Goal: Transaction & Acquisition: Purchase product/service

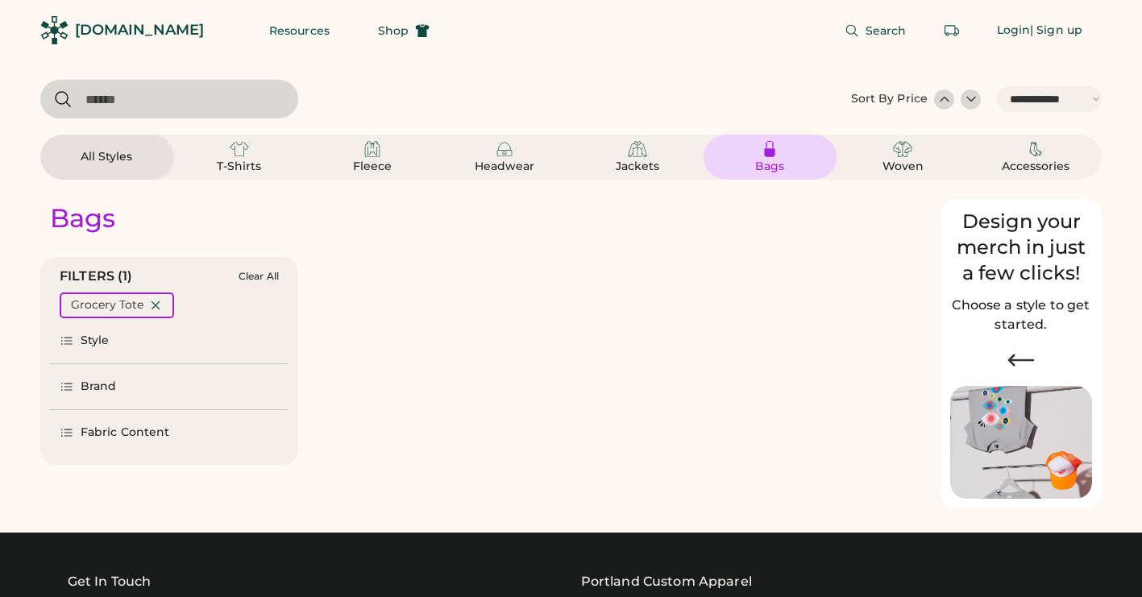
select select "*****"
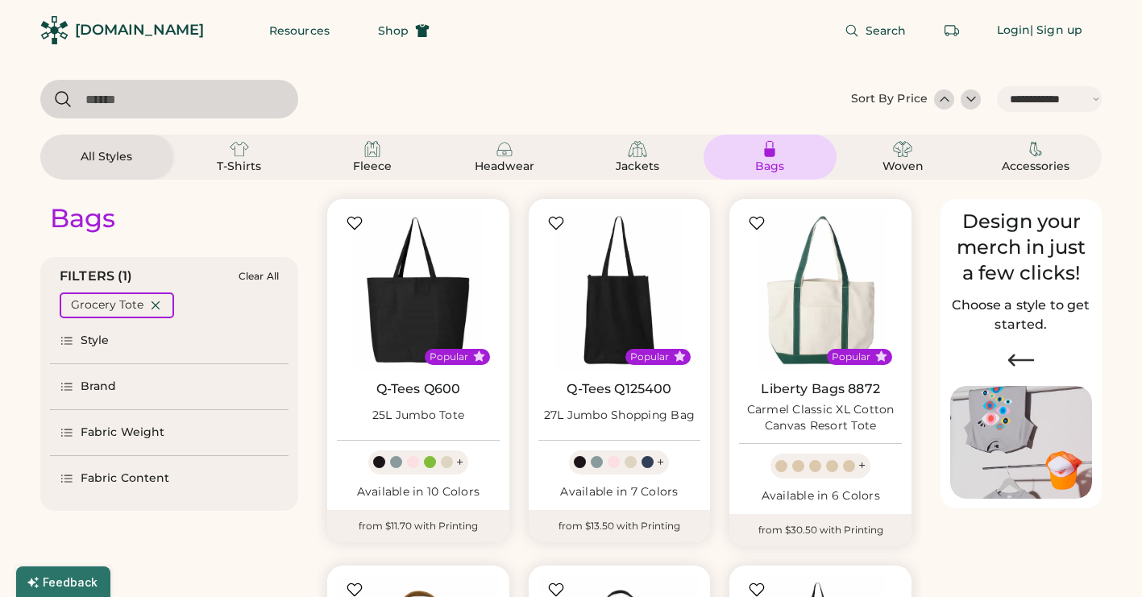
scroll to position [52, 0]
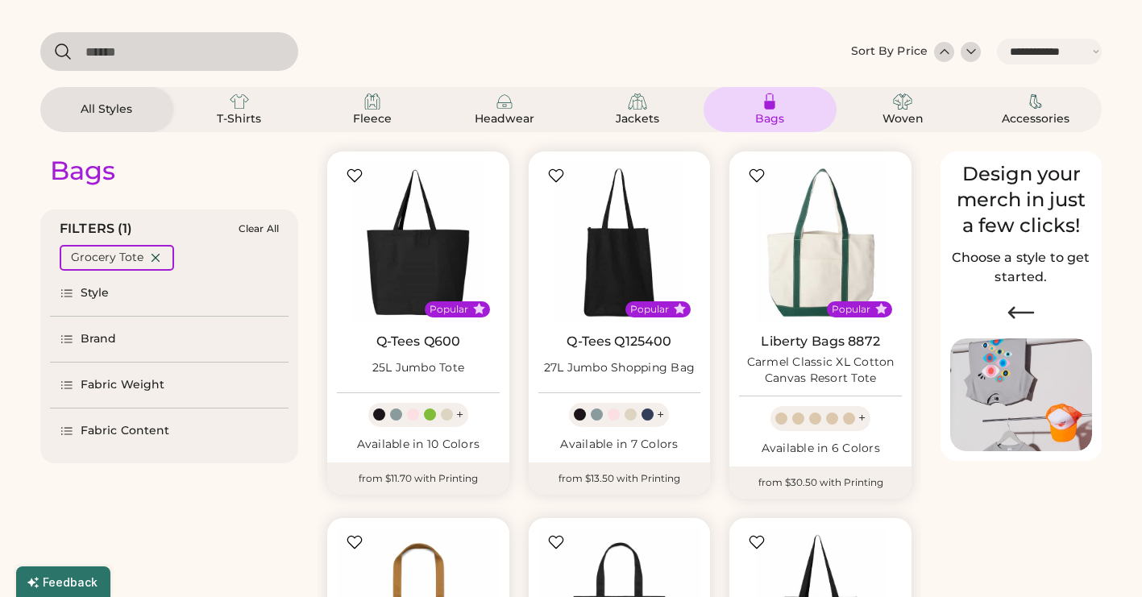
select select "*****"
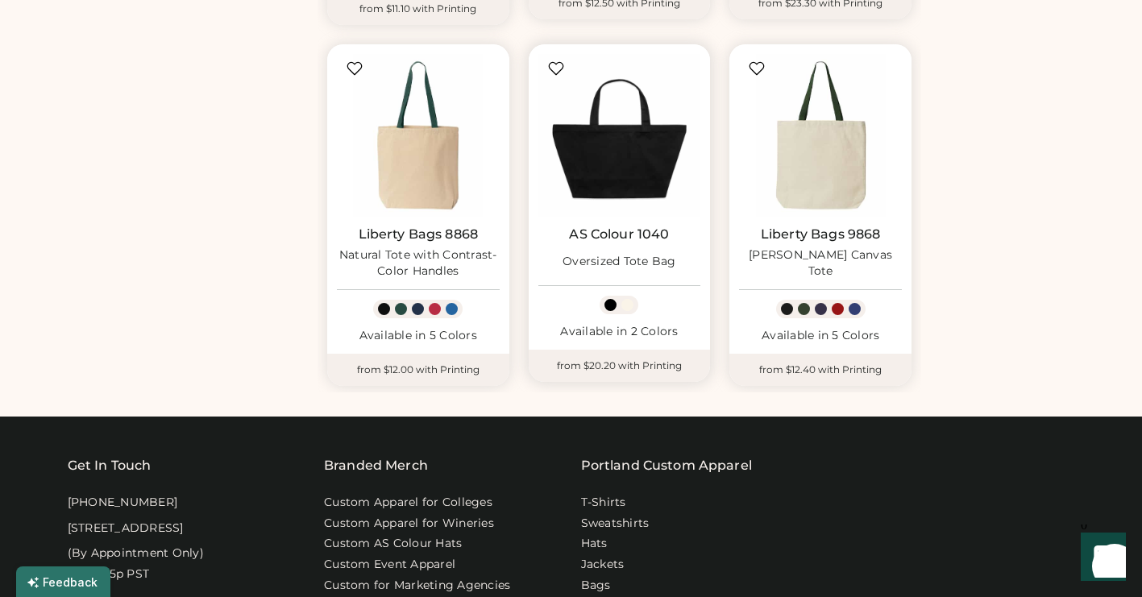
scroll to position [1957, 0]
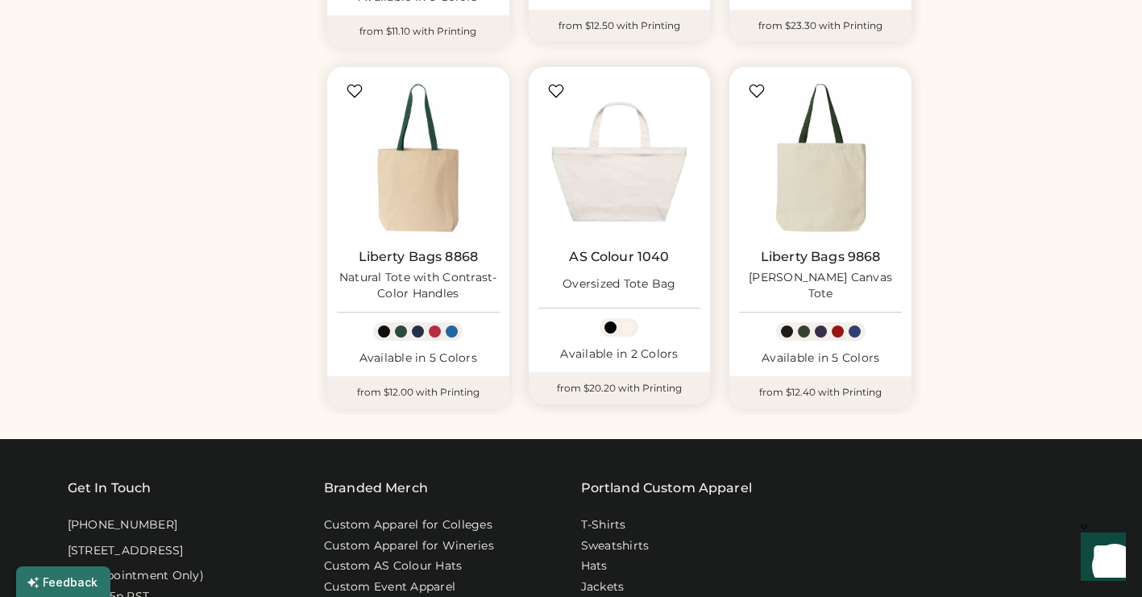
click at [597, 172] on img at bounding box center [619, 158] width 163 height 163
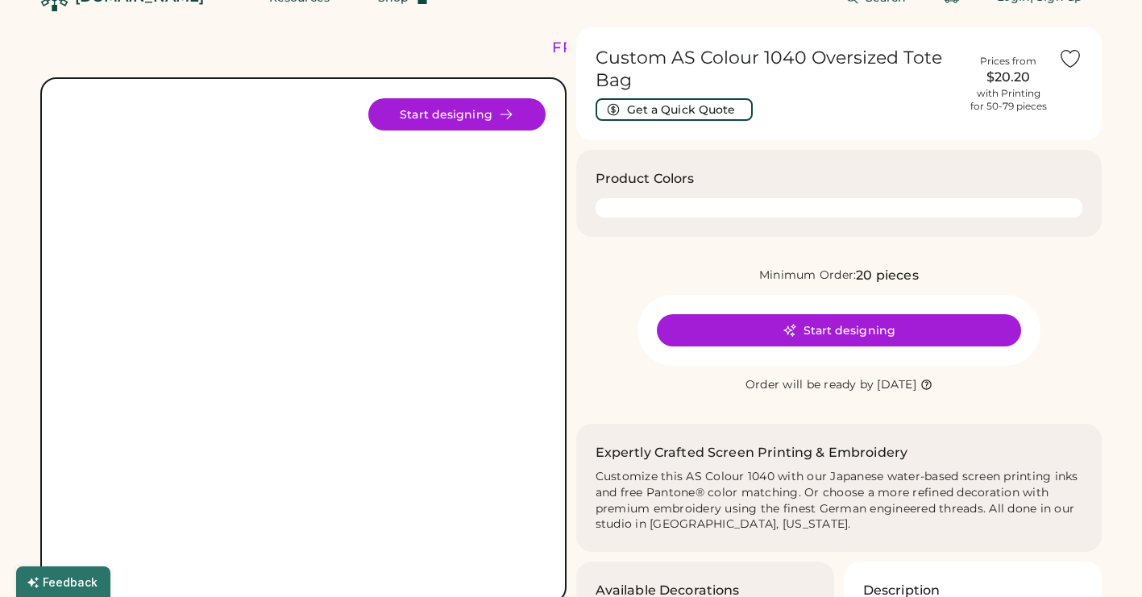
scroll to position [35, 0]
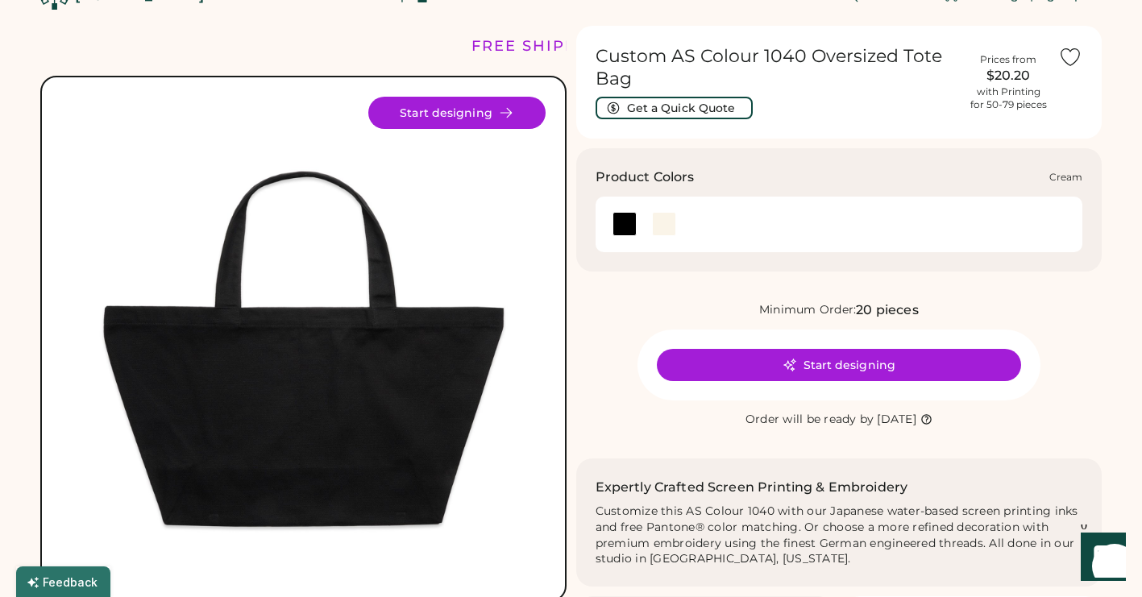
click at [667, 231] on div at bounding box center [664, 224] width 24 height 24
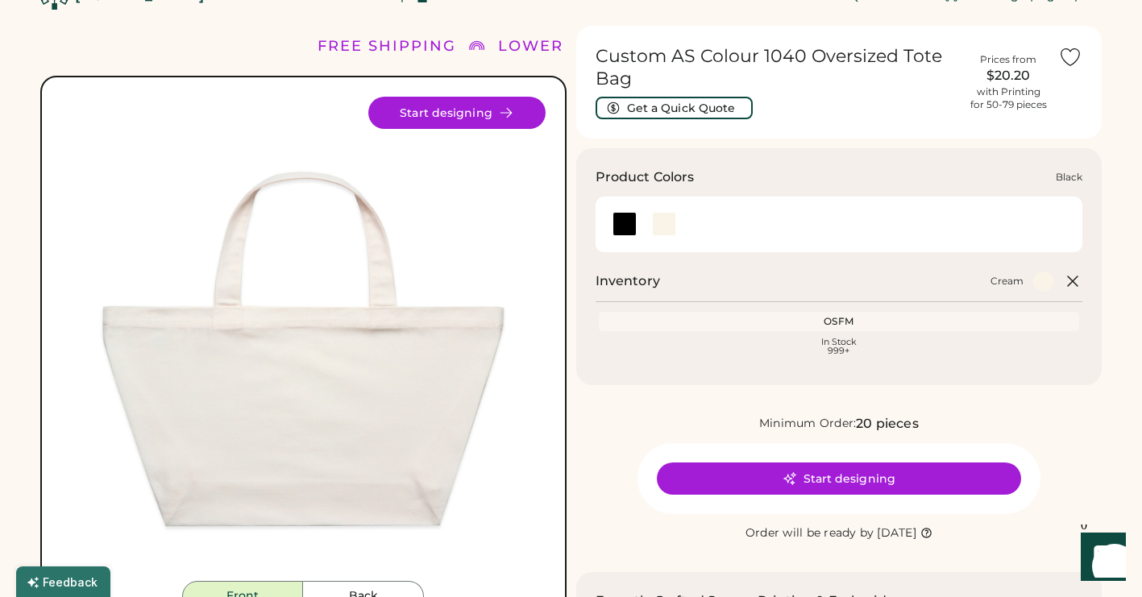
click at [612, 231] on div at bounding box center [624, 224] width 39 height 24
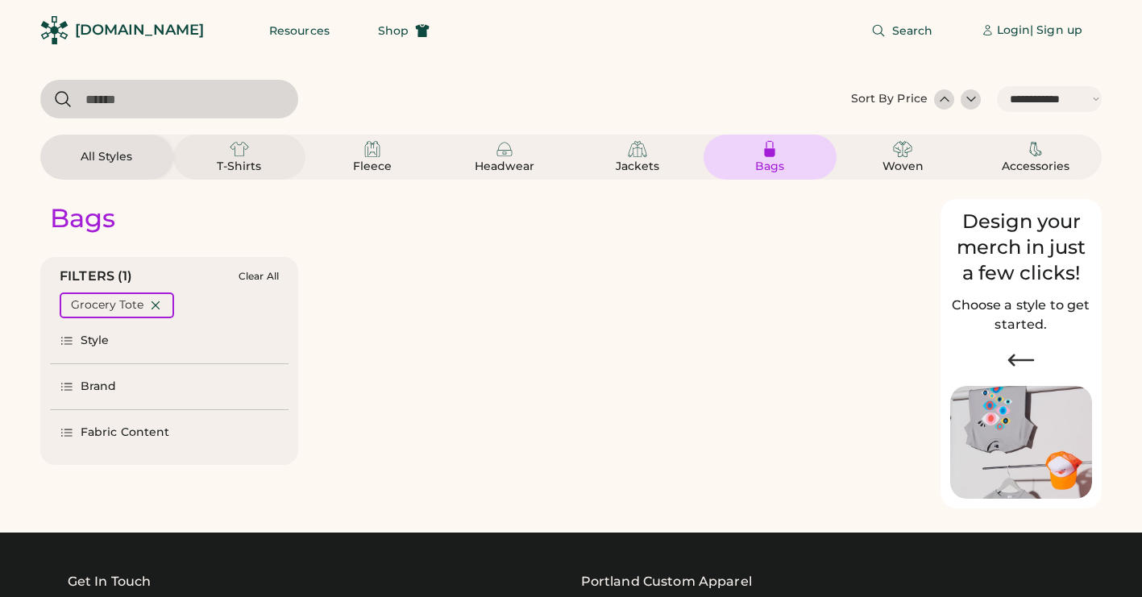
select select "*****"
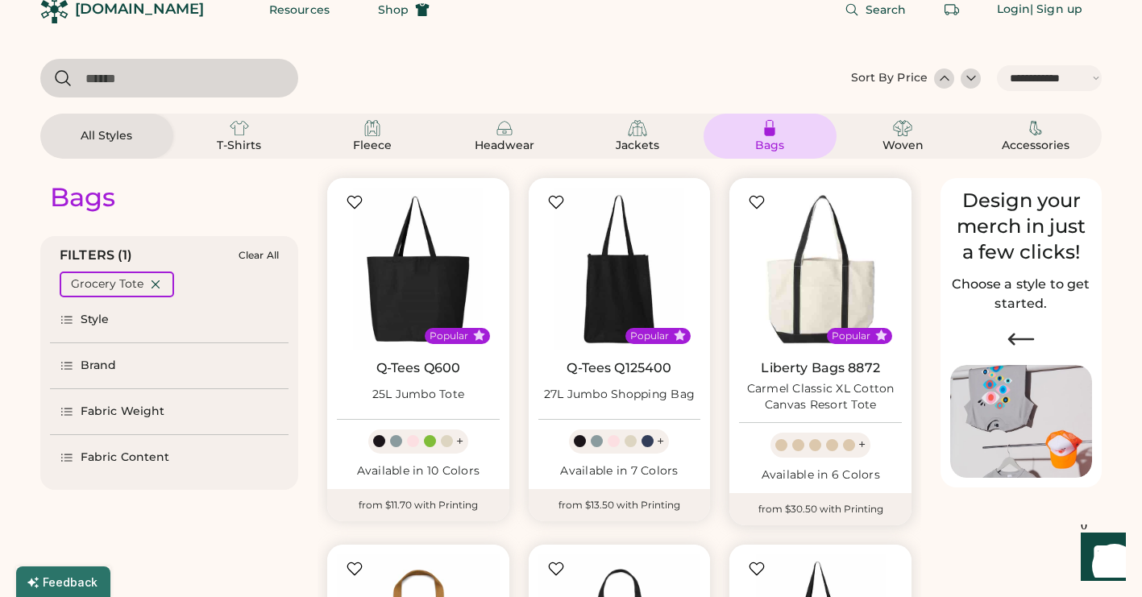
scroll to position [20, 0]
click at [921, 77] on div "Sort By Price" at bounding box center [889, 79] width 77 height 16
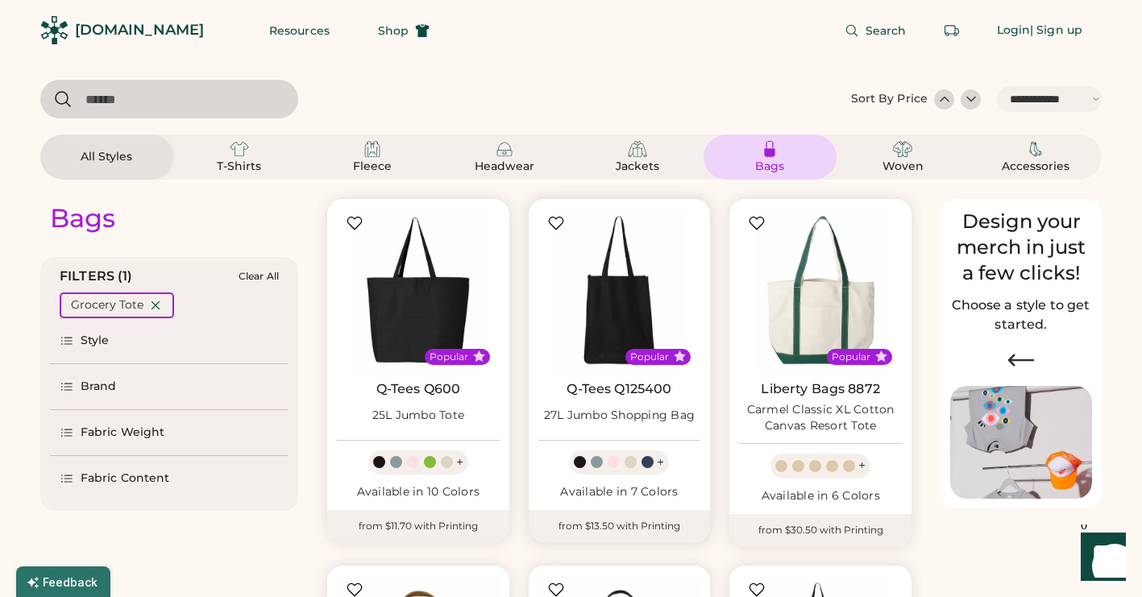
scroll to position [6, 0]
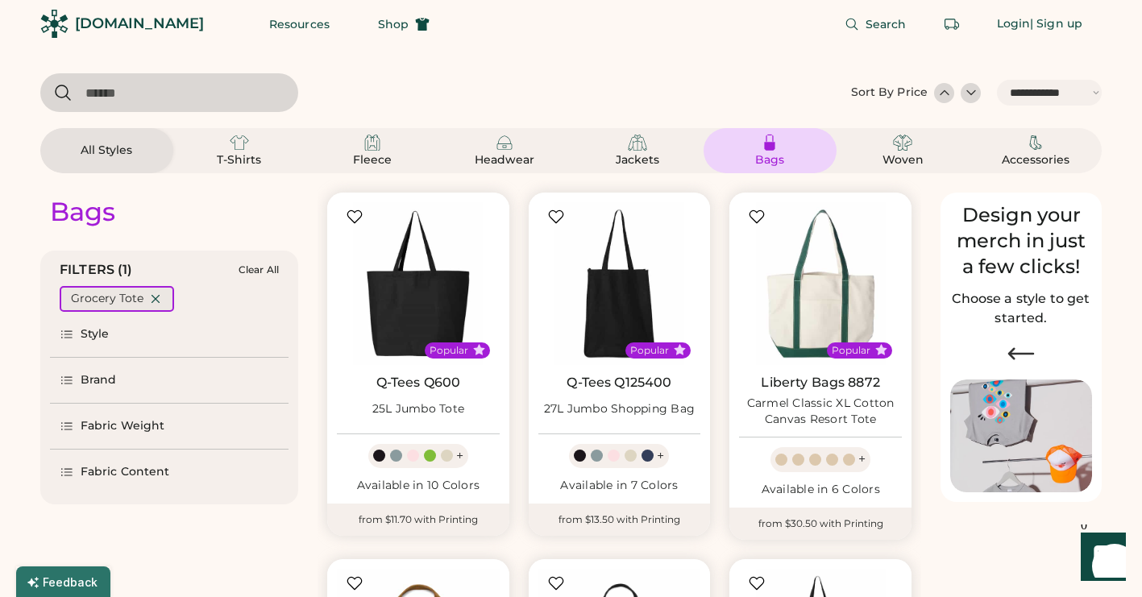
click at [159, 293] on icon at bounding box center [155, 299] width 15 height 15
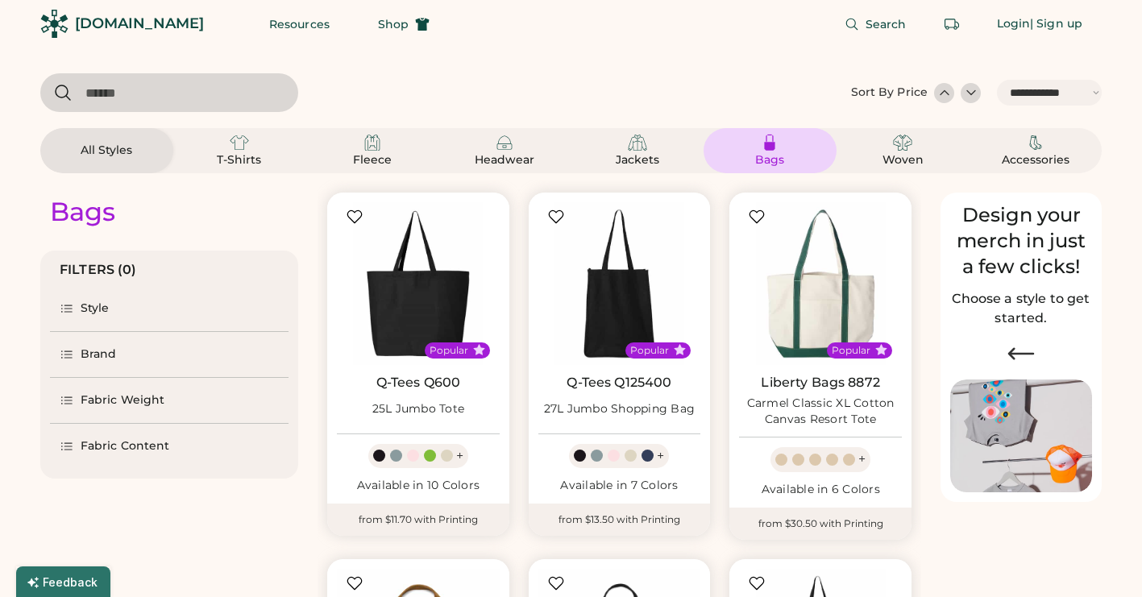
select select "*"
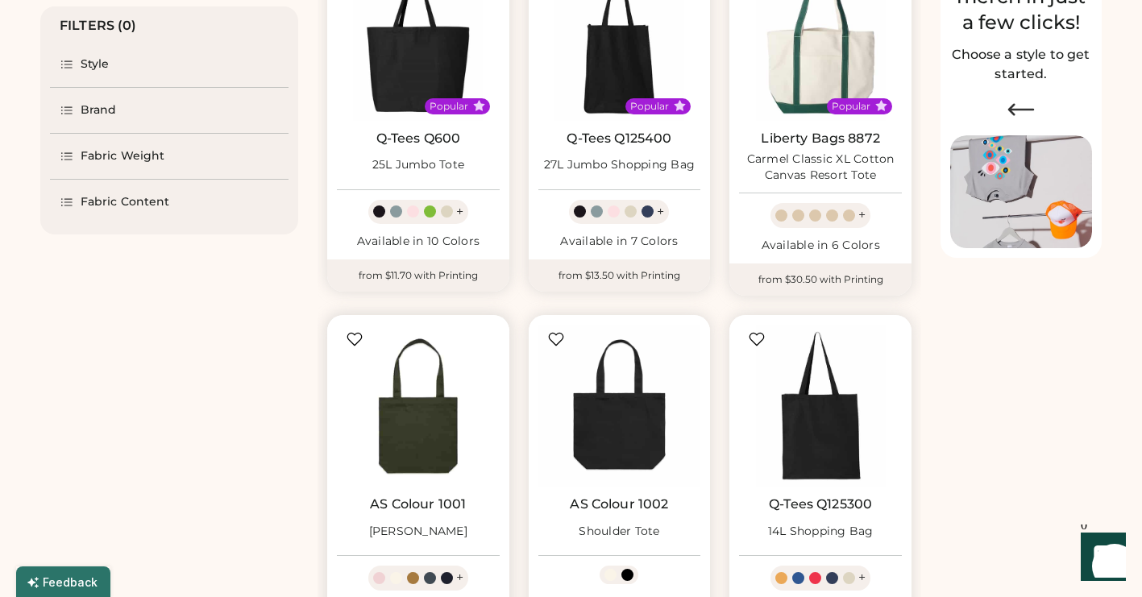
scroll to position [278, 0]
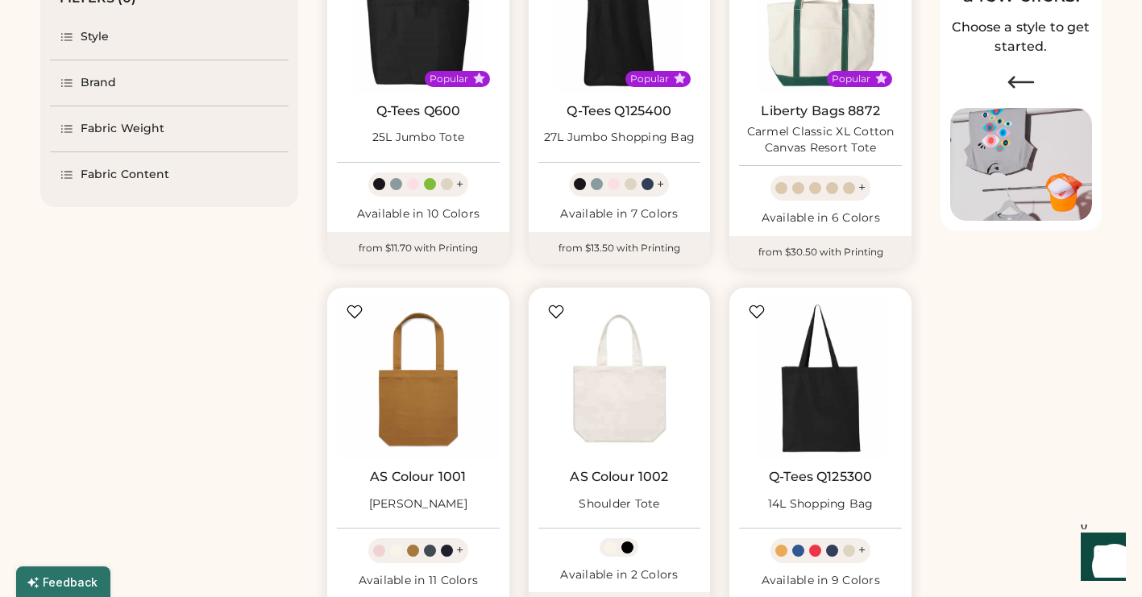
click at [575, 381] on img at bounding box center [619, 378] width 163 height 163
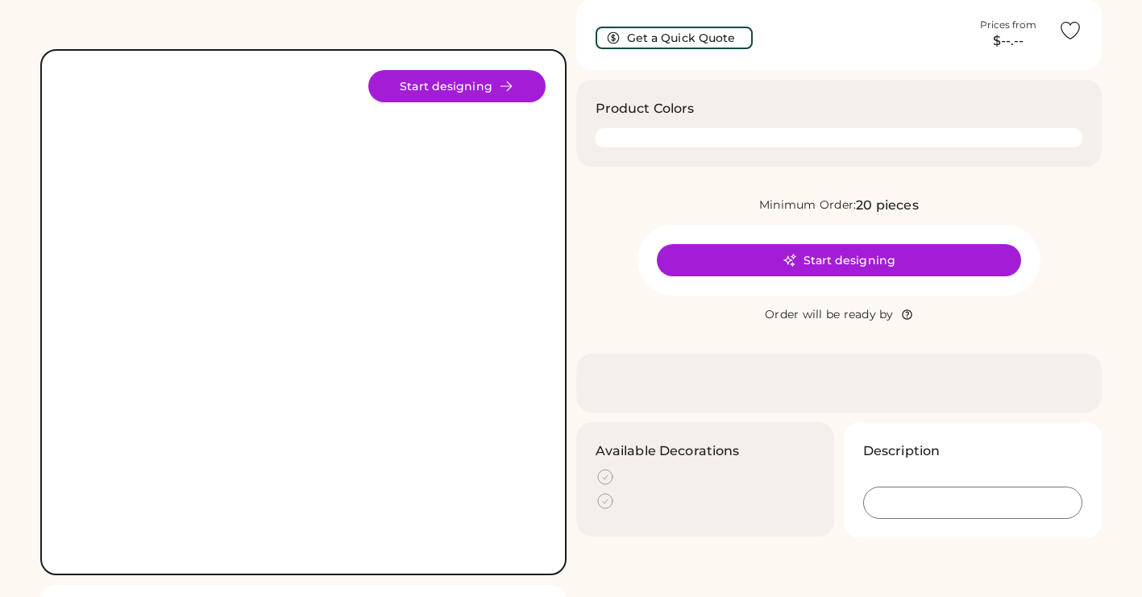
scroll to position [69, 0]
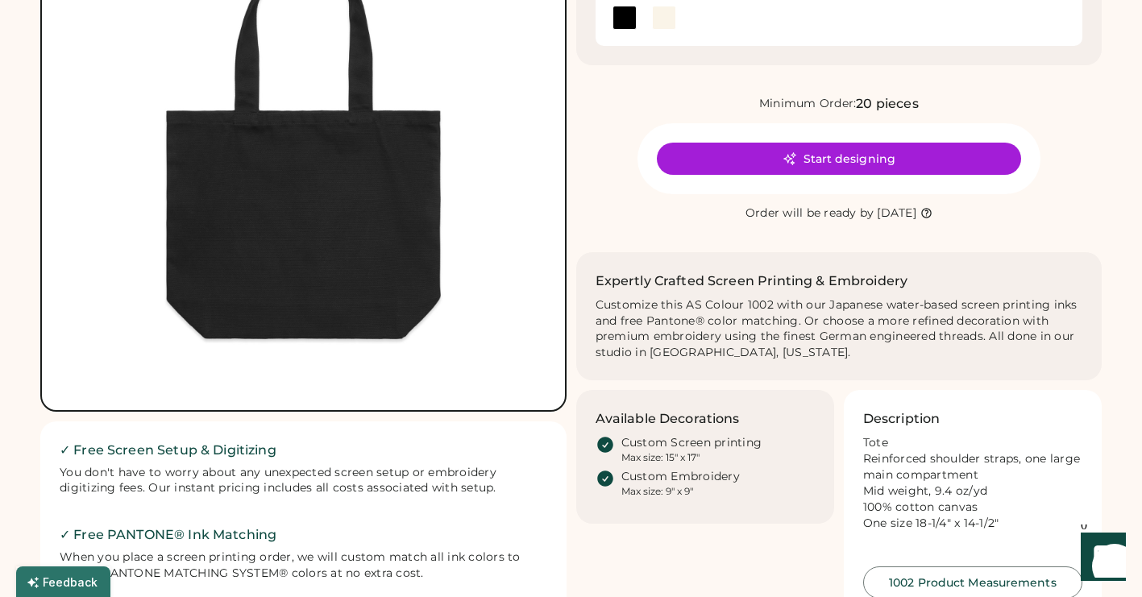
scroll to position [297, 0]
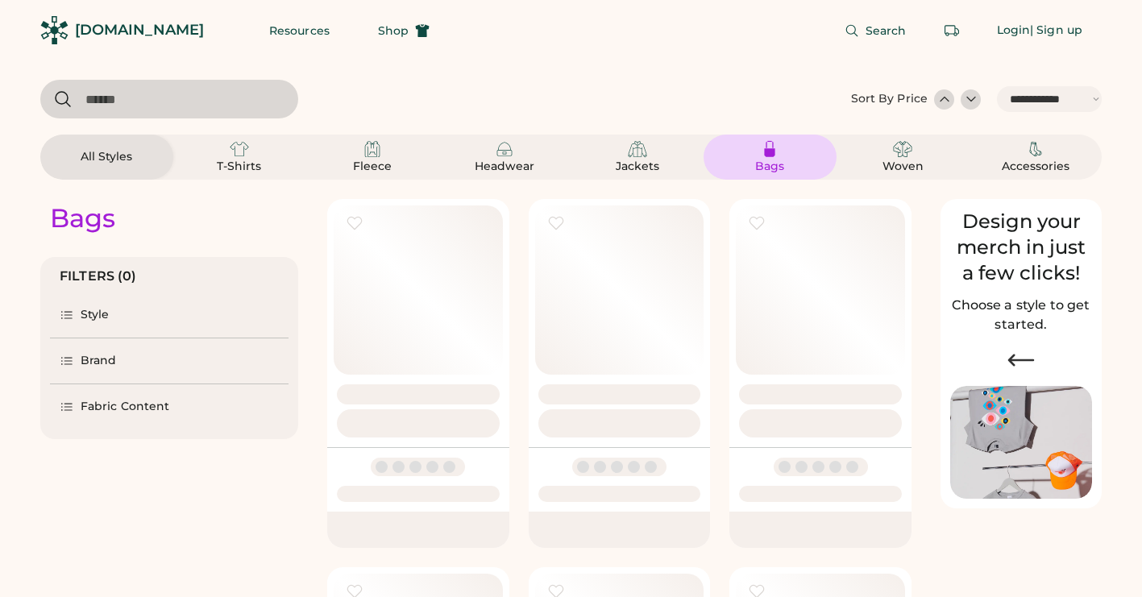
select select "*****"
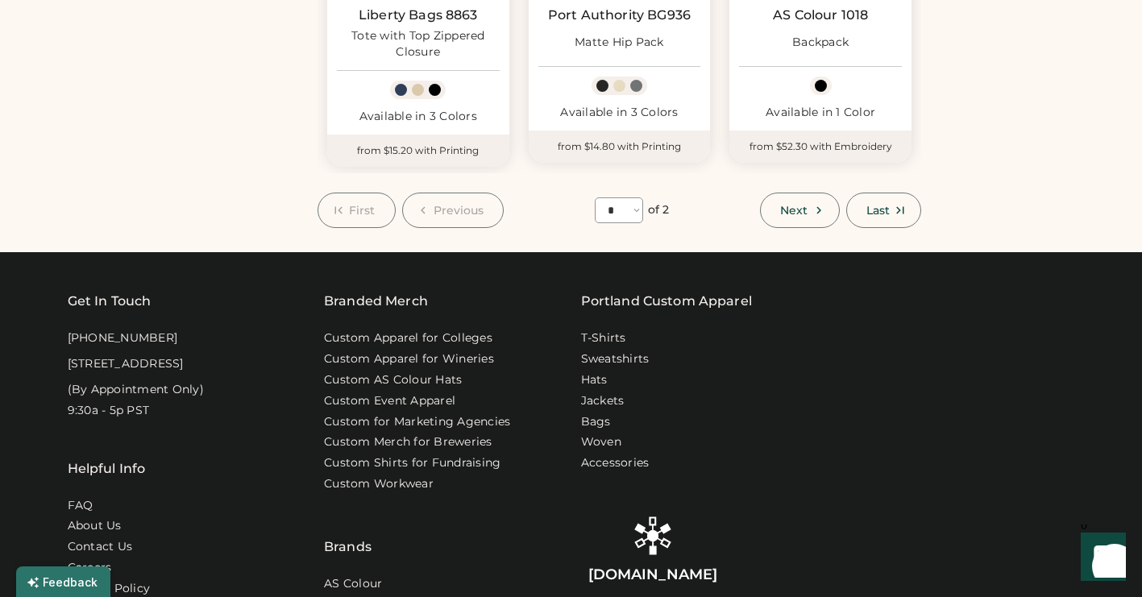
scroll to position [2697, 0]
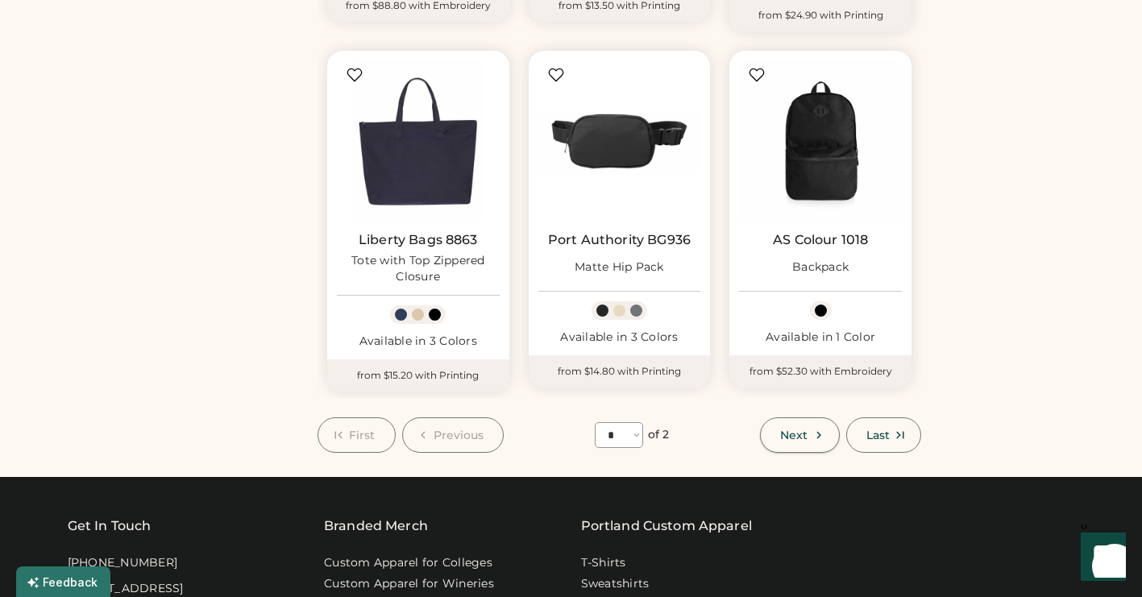
click at [802, 440] on span "Next" at bounding box center [793, 435] width 27 height 11
select select "*"
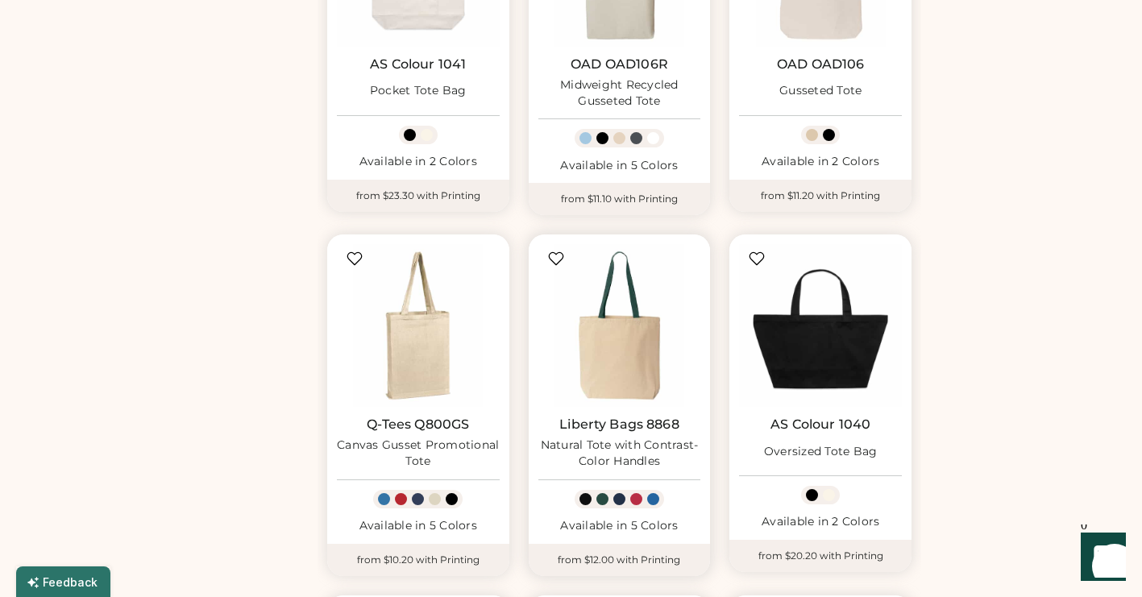
scroll to position [693, 0]
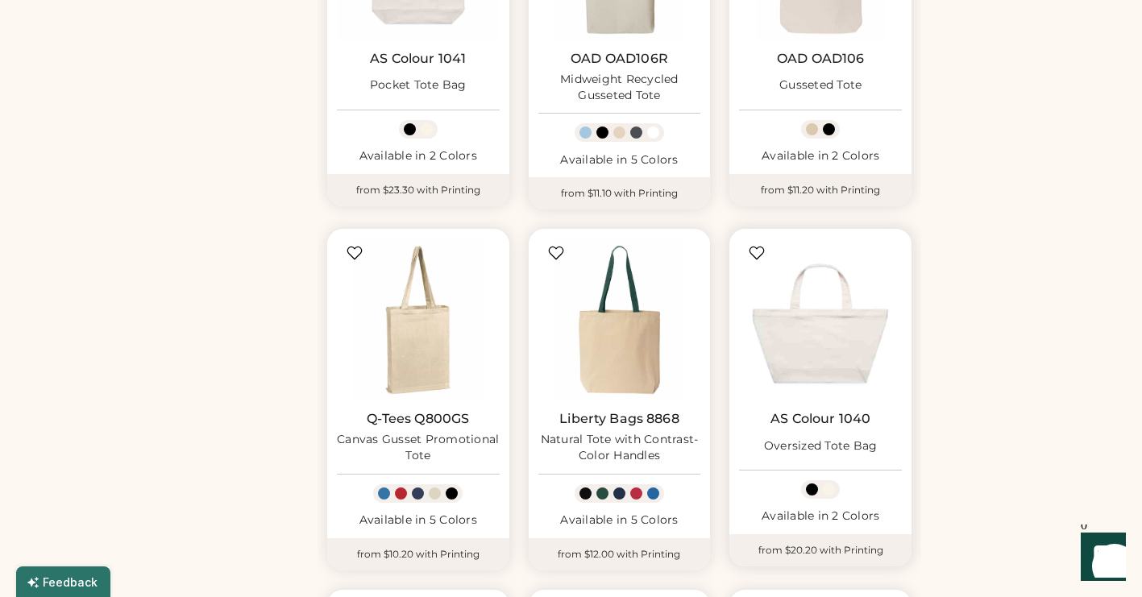
click at [775, 345] on img at bounding box center [820, 320] width 163 height 163
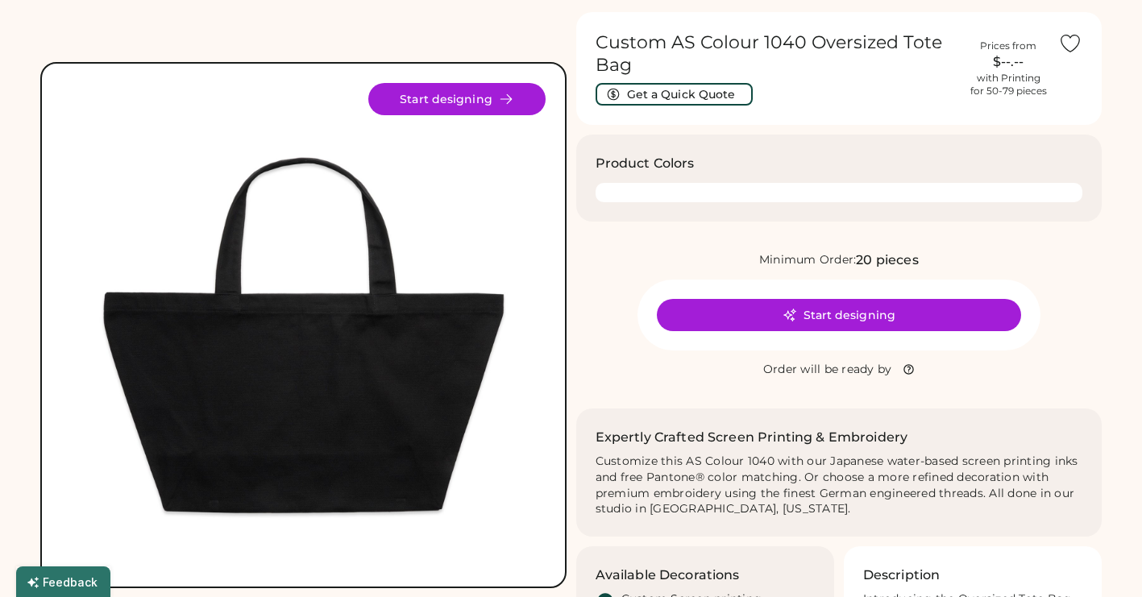
scroll to position [53, 0]
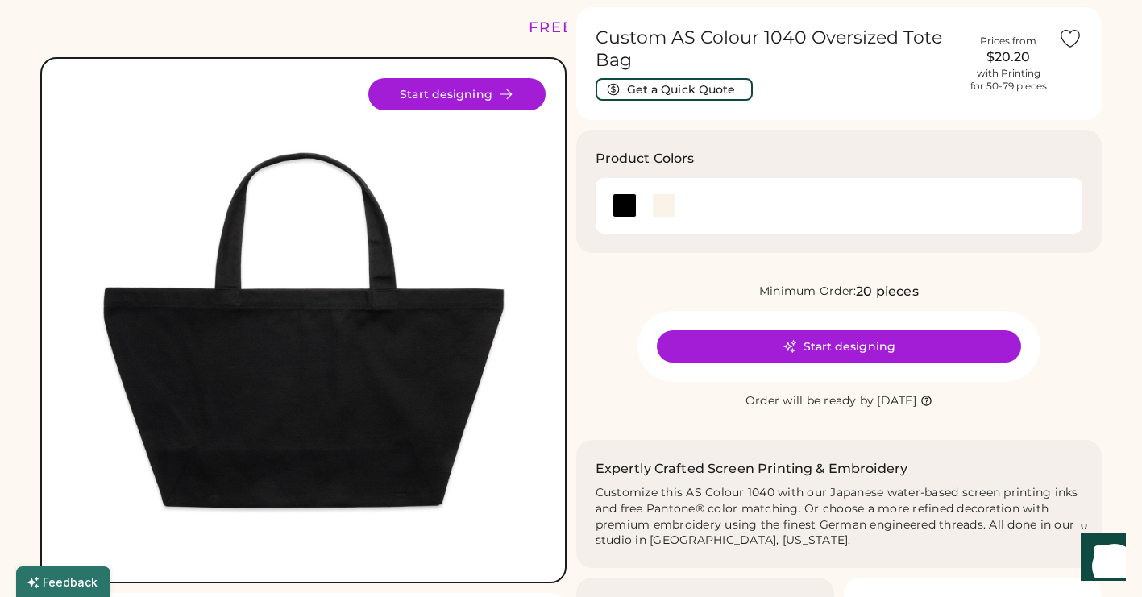
click at [846, 290] on div "Minimum Order:" at bounding box center [808, 292] width 98 height 16
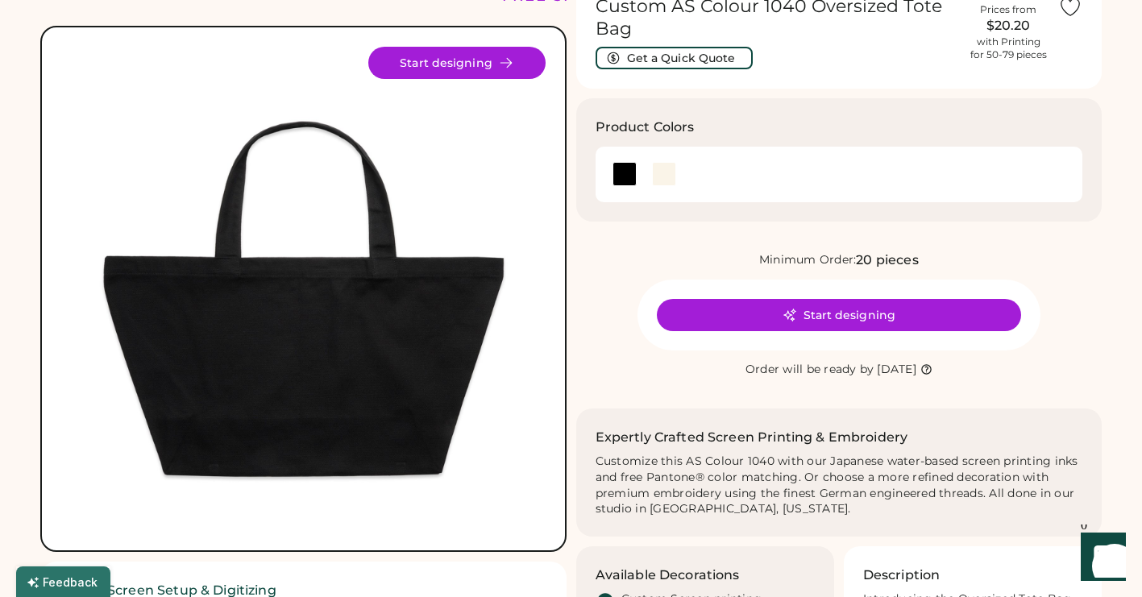
scroll to position [97, 0]
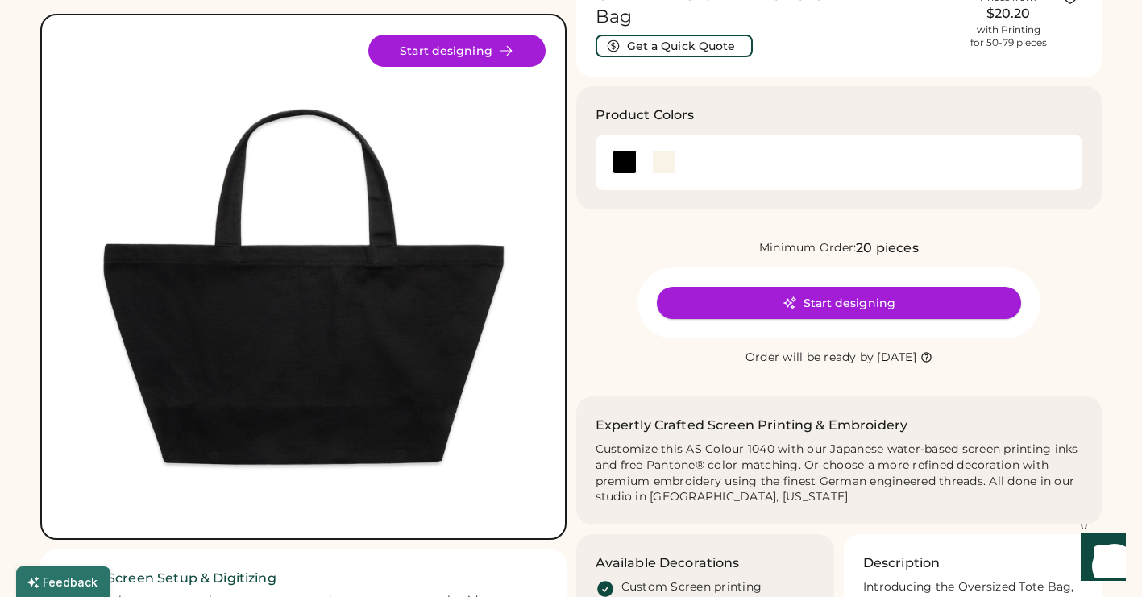
click at [825, 300] on button "Start designing" at bounding box center [839, 303] width 364 height 32
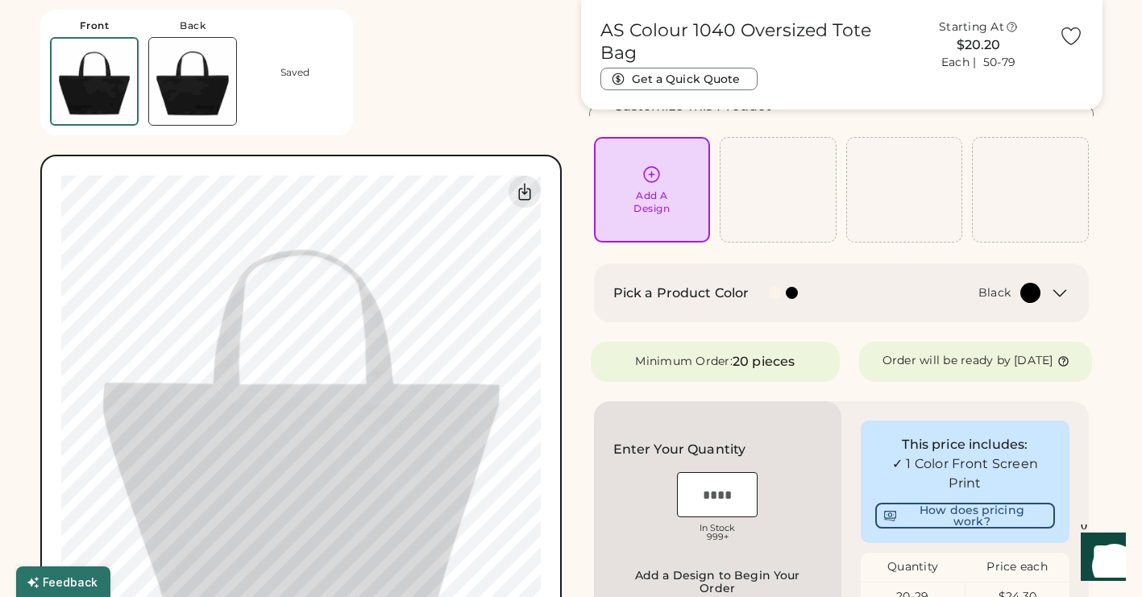
scroll to position [91, 0]
click at [1032, 301] on div at bounding box center [1031, 295] width 20 height 20
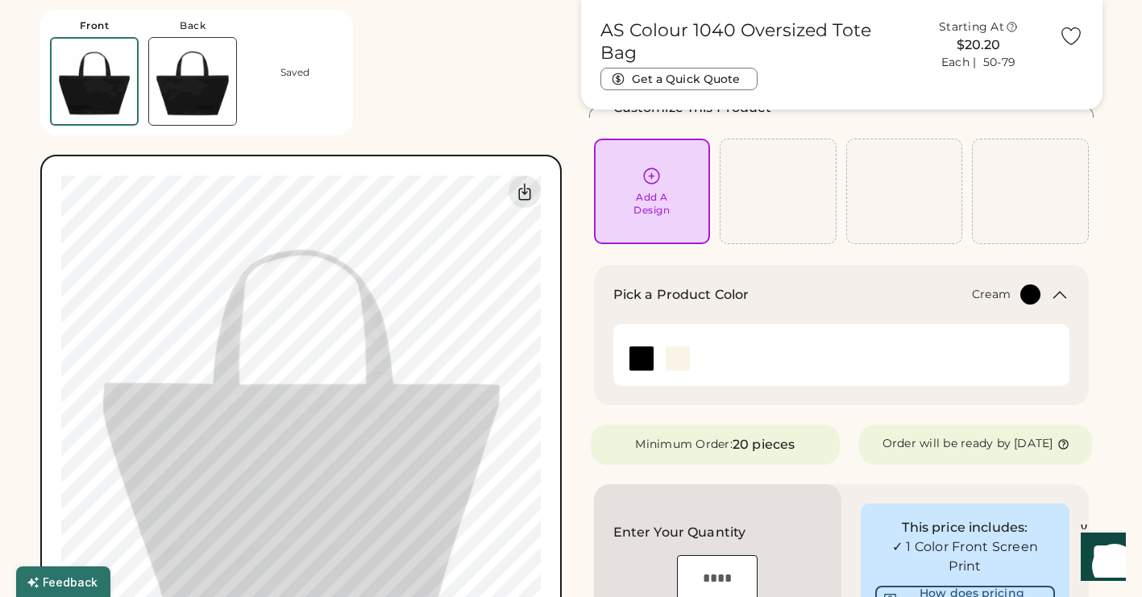
click at [676, 358] on img at bounding box center [678, 359] width 24 height 24
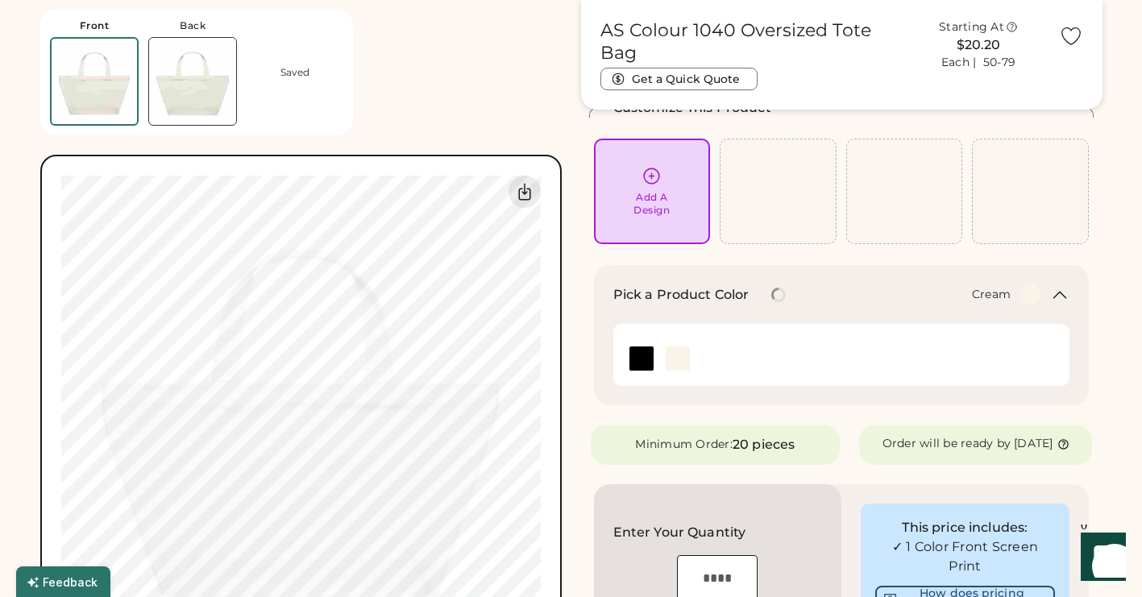
click at [611, 260] on div "AS Colour 1040 Oversized Tote Bag Get a Quick Quote Starting At $20.20 Each | 5…" at bounding box center [842, 553] width 522 height 1168
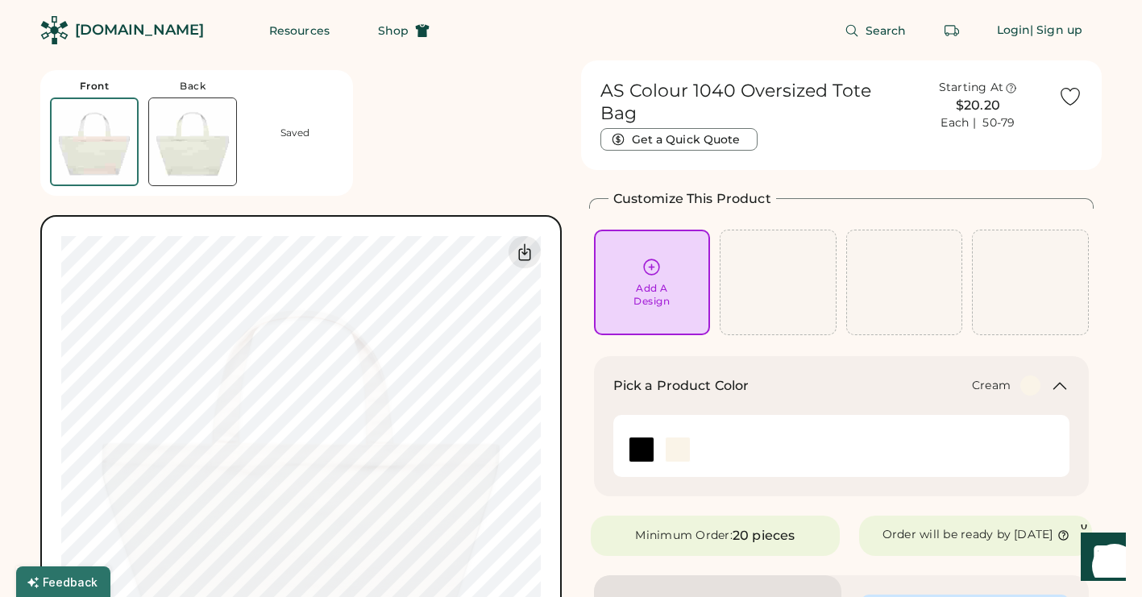
scroll to position [0, 0]
click at [655, 279] on div "Add A Design" at bounding box center [652, 282] width 94 height 51
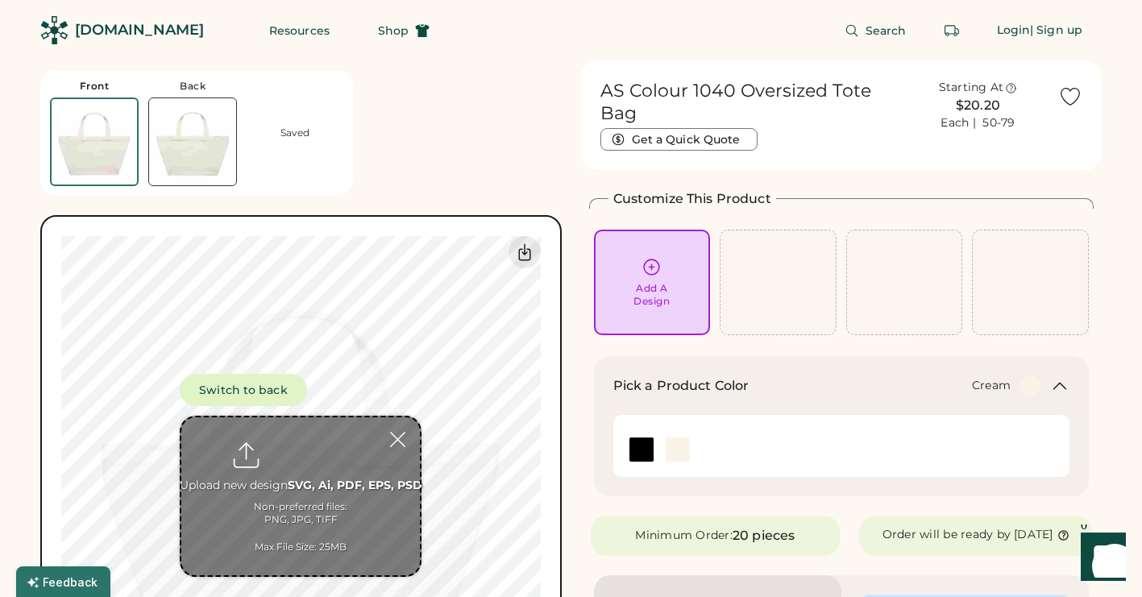
type input "**********"
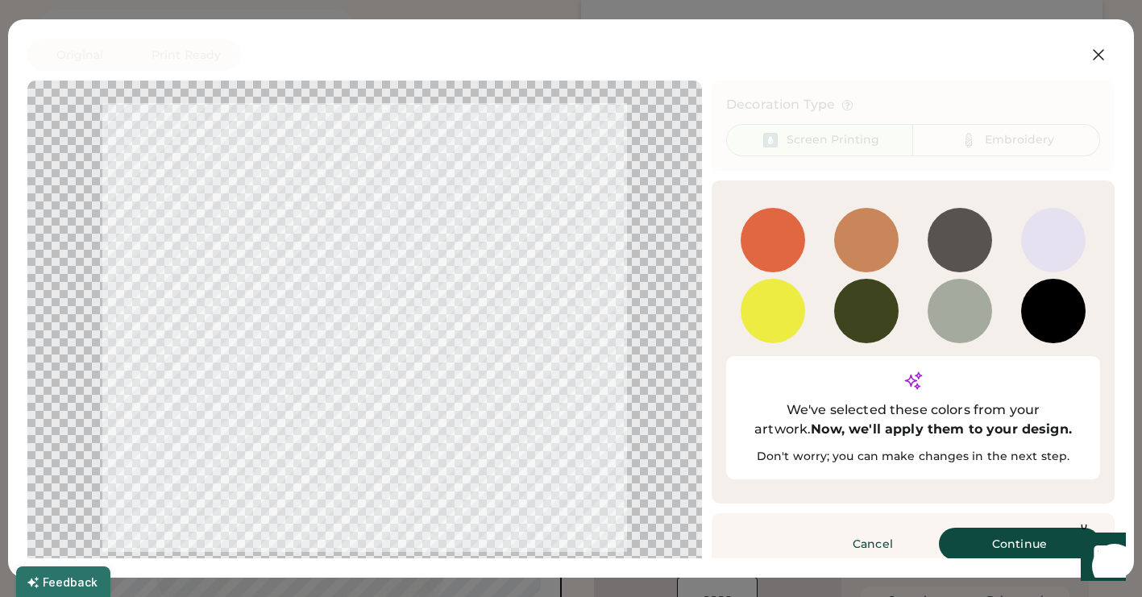
scroll to position [137, 0]
click at [975, 528] on button "Continue" at bounding box center [1019, 544] width 161 height 32
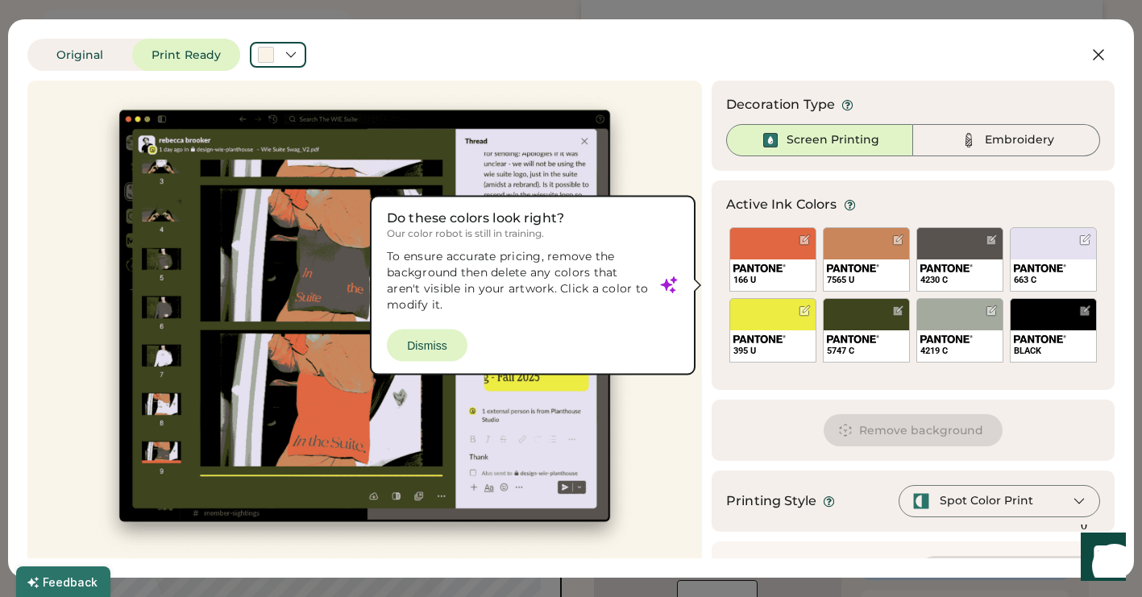
scroll to position [44, 0]
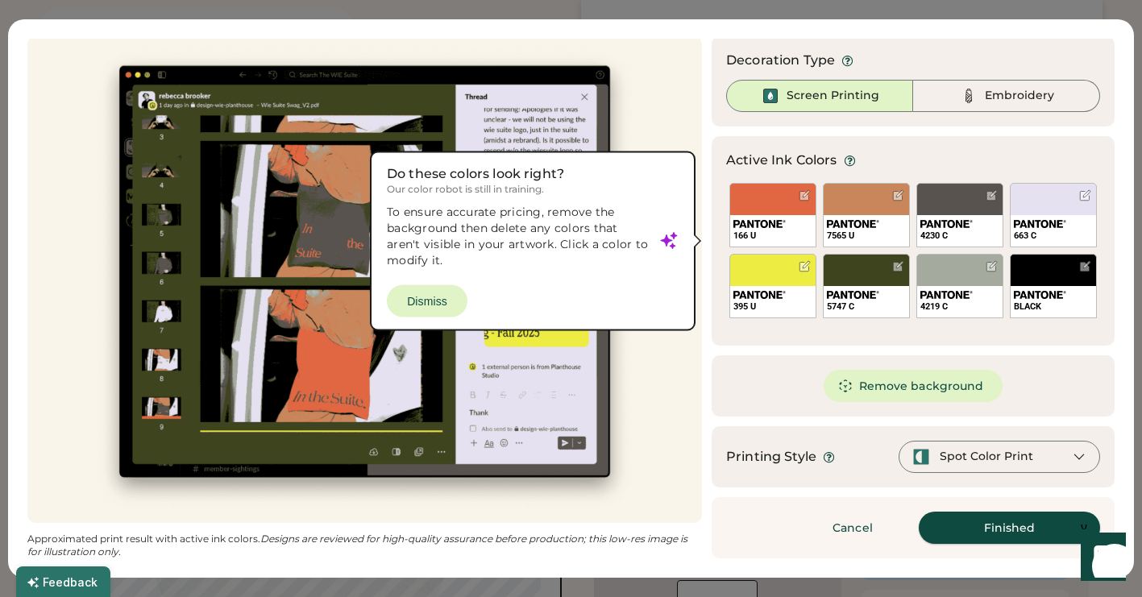
click at [996, 524] on button "Finished" at bounding box center [1009, 528] width 181 height 32
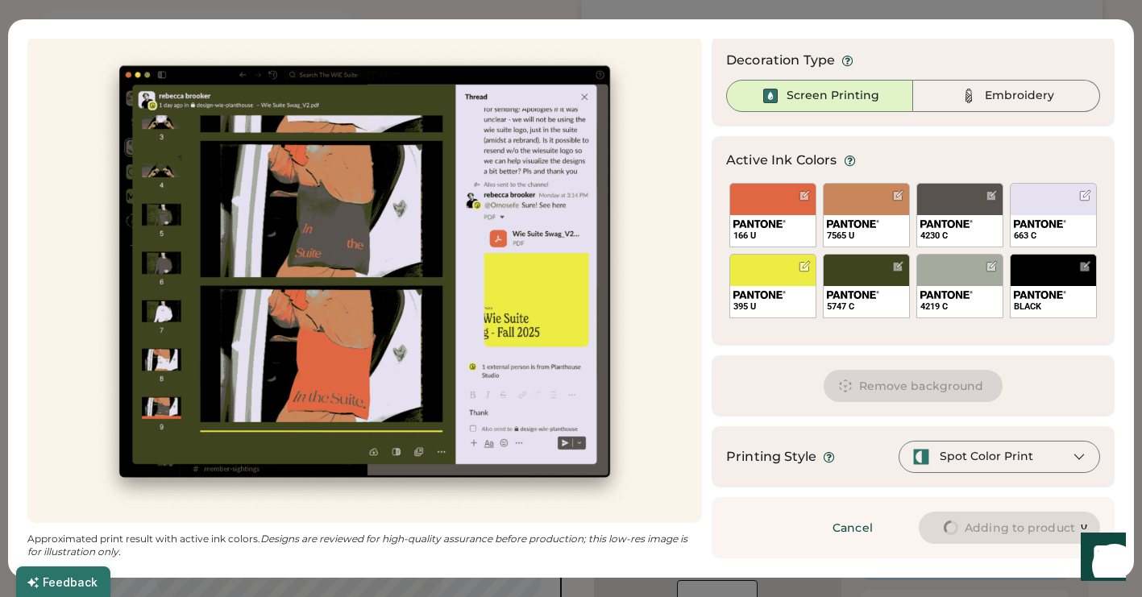
scroll to position [0, 0]
type input "****"
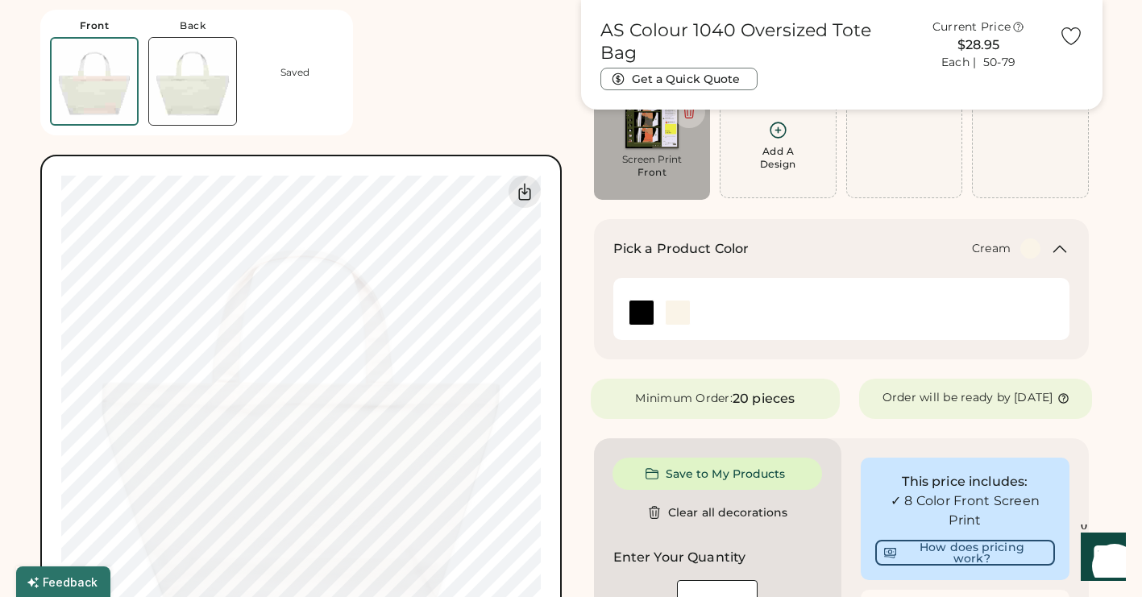
type input "****"
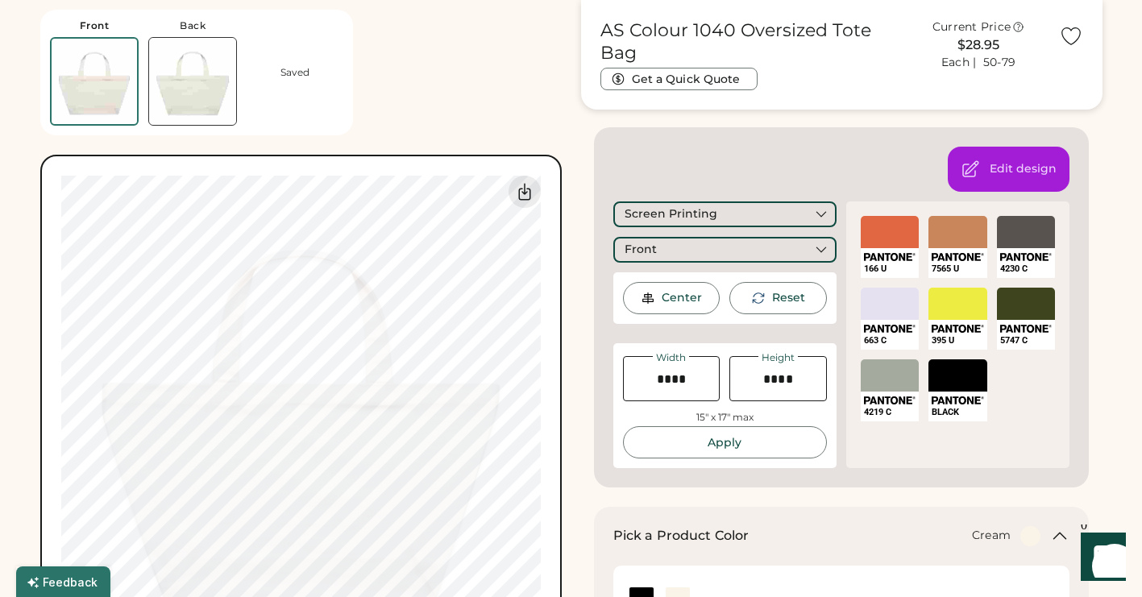
scroll to position [251, 0]
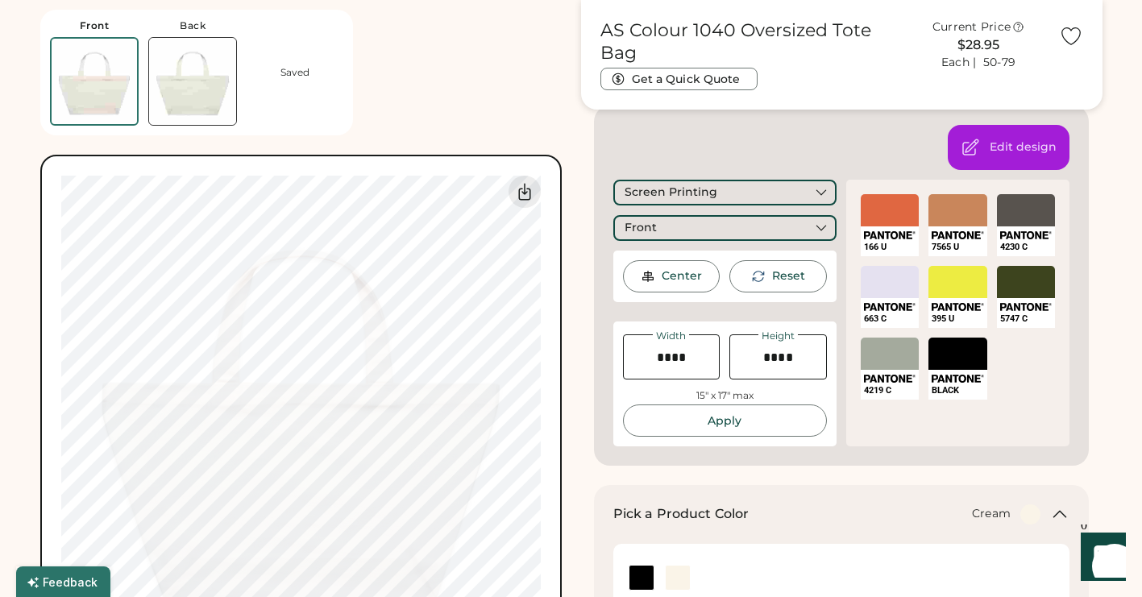
type input "*****"
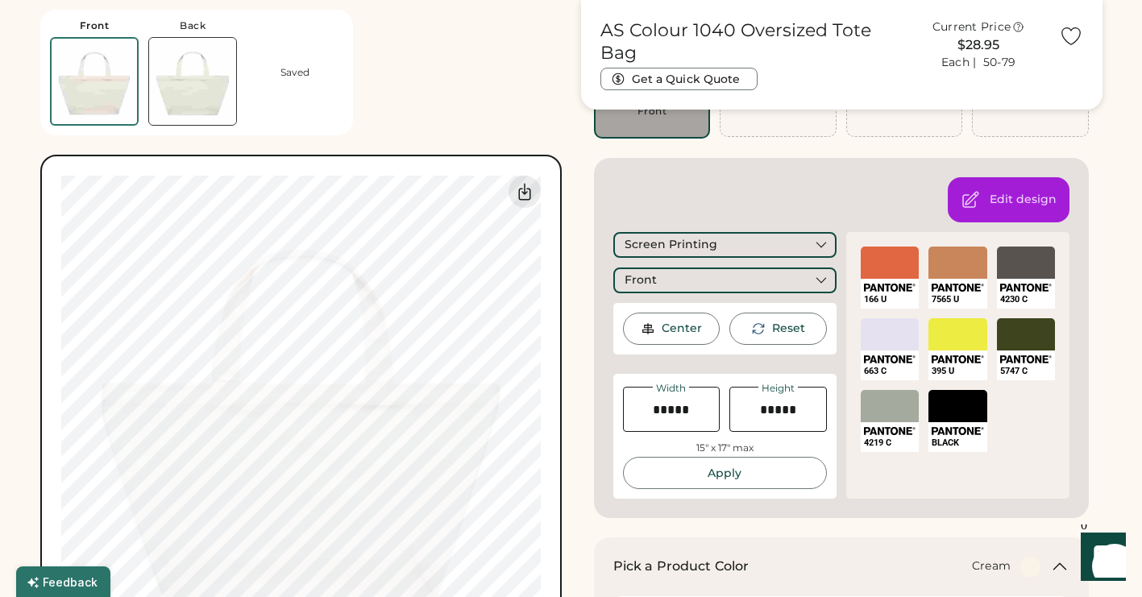
scroll to position [192, 0]
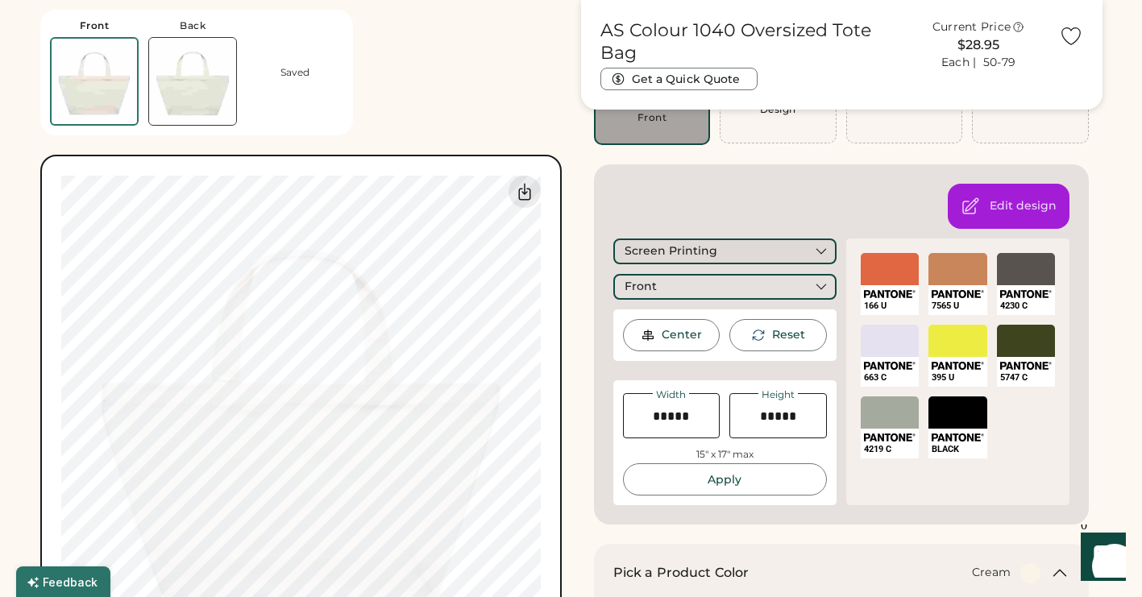
click at [720, 242] on div "Screen Printing" at bounding box center [724, 252] width 223 height 26
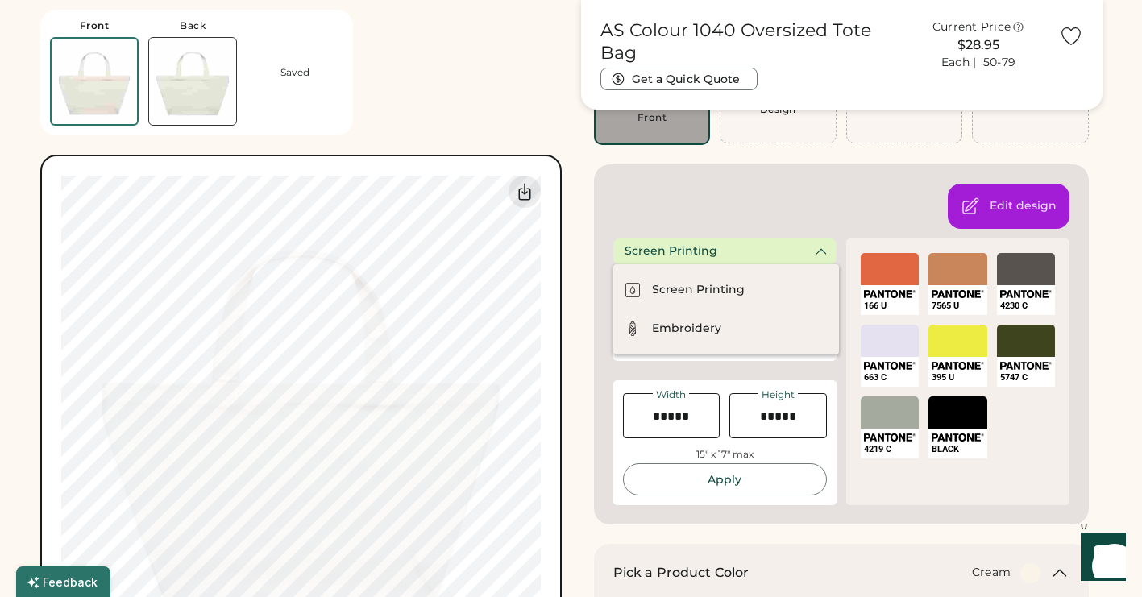
click at [692, 232] on div "Edit design Screen Printing Front Center Reset Width Height 15" x 17" max Apply…" at bounding box center [842, 344] width 496 height 360
click at [684, 206] on div "Edit design Screen Printing Front Center Reset Width Height 15" x 17" max Apply…" at bounding box center [842, 344] width 496 height 360
click at [712, 289] on div "Screen Printing" at bounding box center [698, 290] width 93 height 16
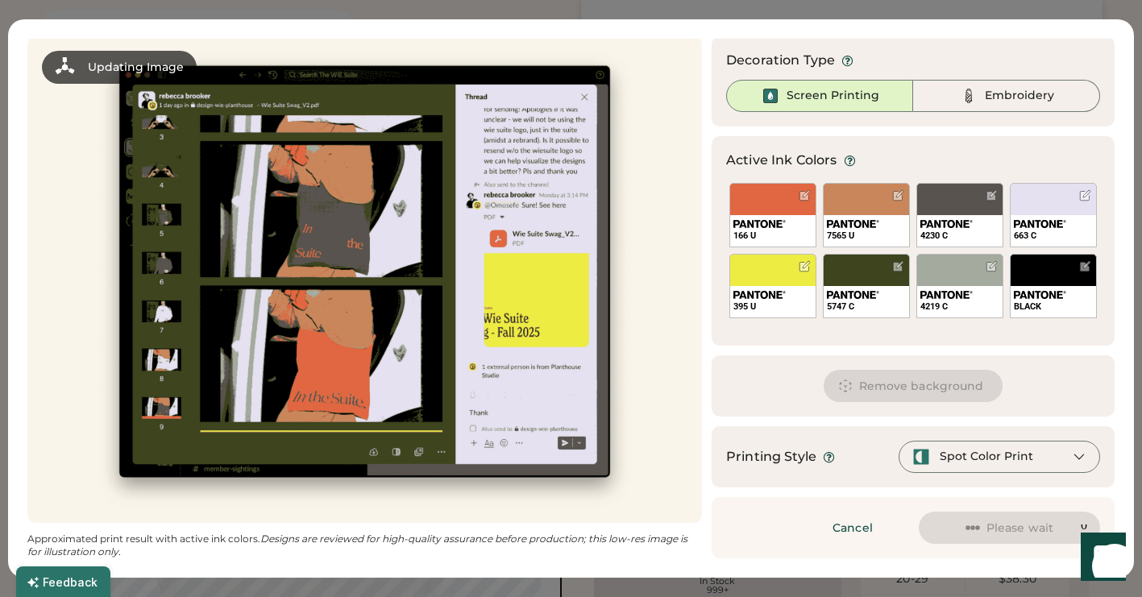
scroll to position [0, 0]
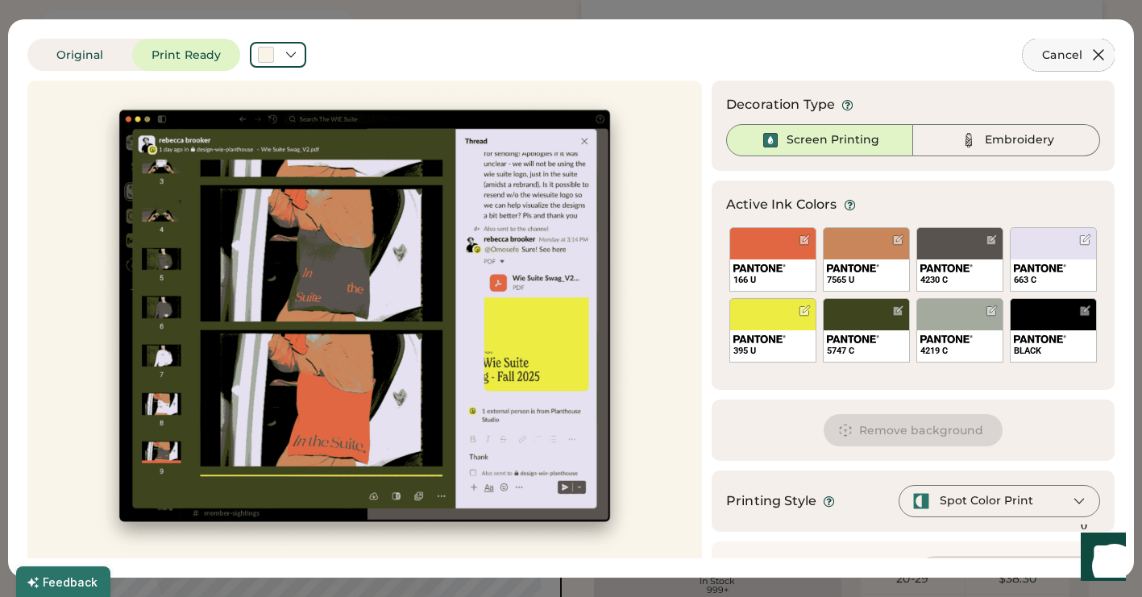
click at [1099, 56] on icon at bounding box center [1099, 55] width 10 height 10
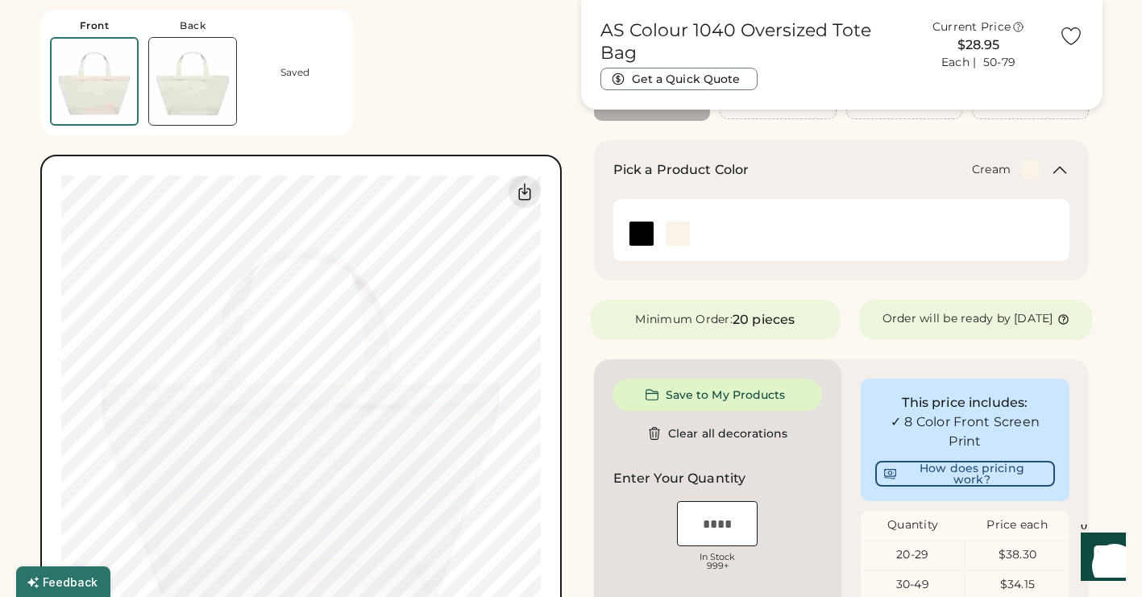
scroll to position [195, 0]
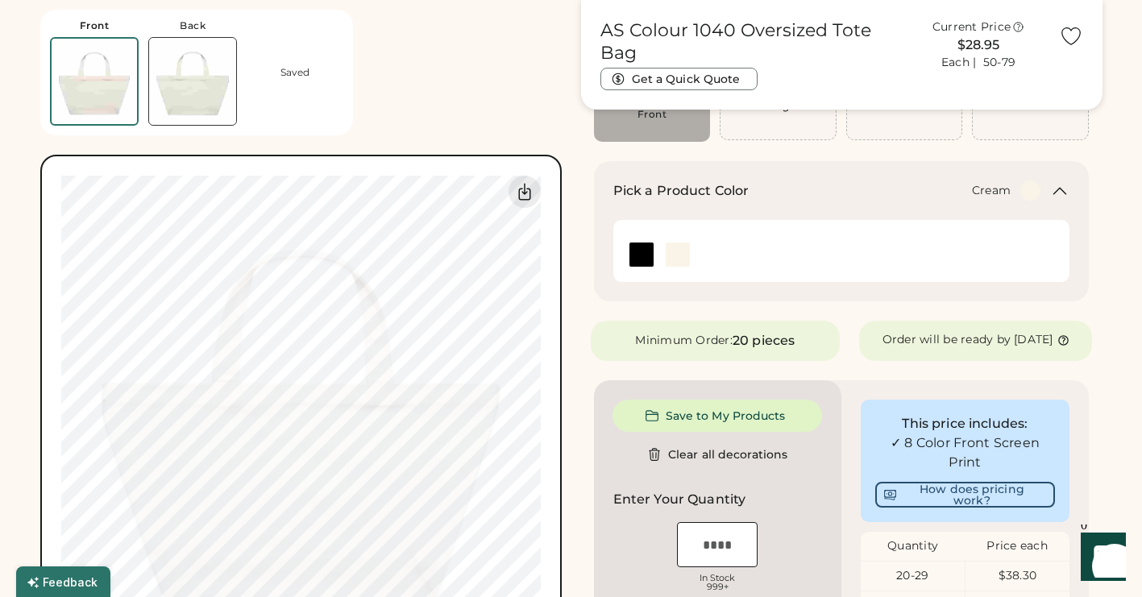
click at [454, 402] on html "Front Back Saved Switch to back Upload new design SVG, Ai, PDF, EPS, PSD Non-pr…" at bounding box center [571, 103] width 1142 height 597
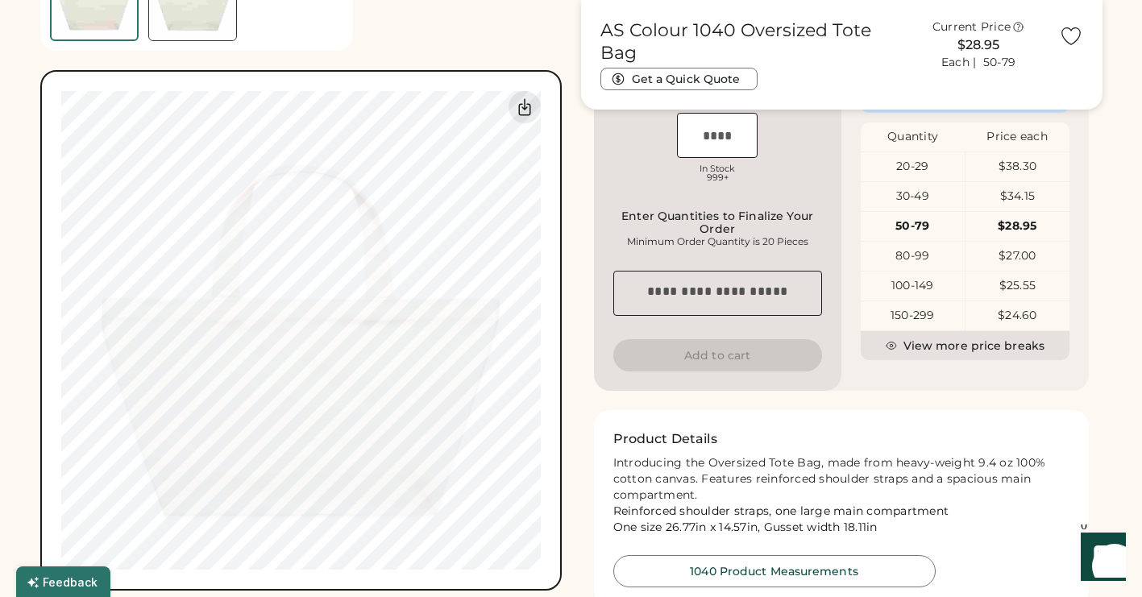
scroll to position [605, 0]
click at [892, 318] on div "150-299" at bounding box center [913, 315] width 104 height 29
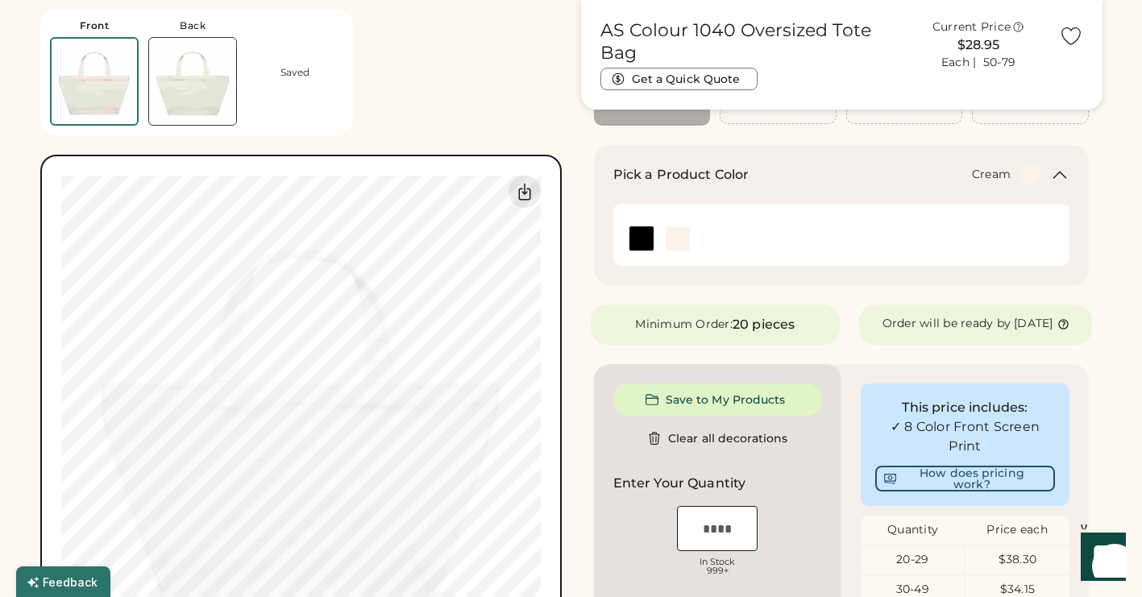
scroll to position [0, 0]
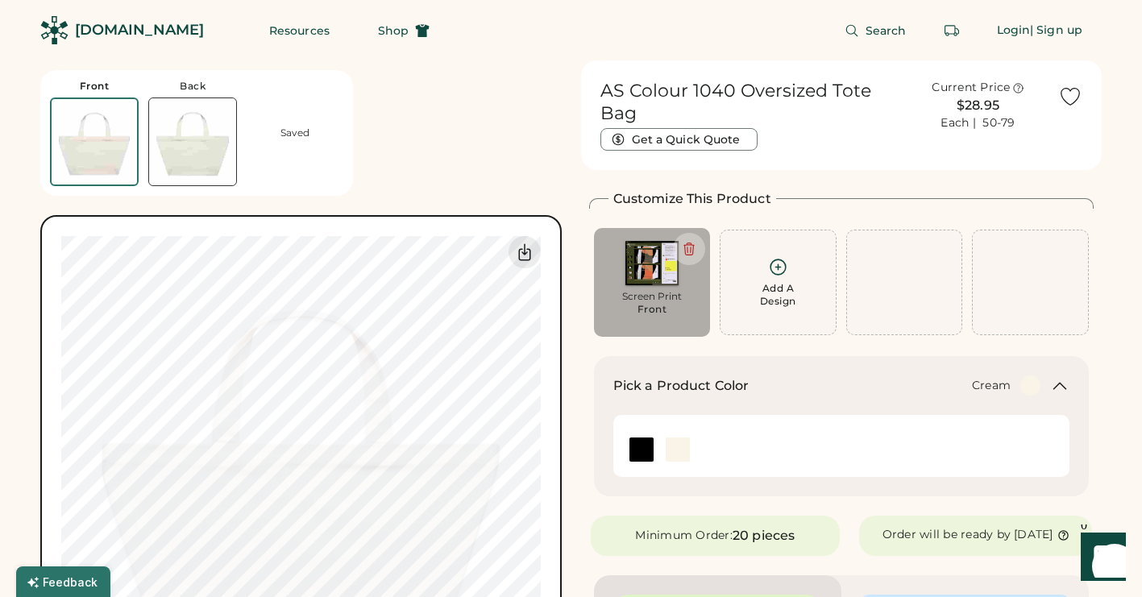
click at [772, 268] on icon at bounding box center [778, 267] width 20 height 20
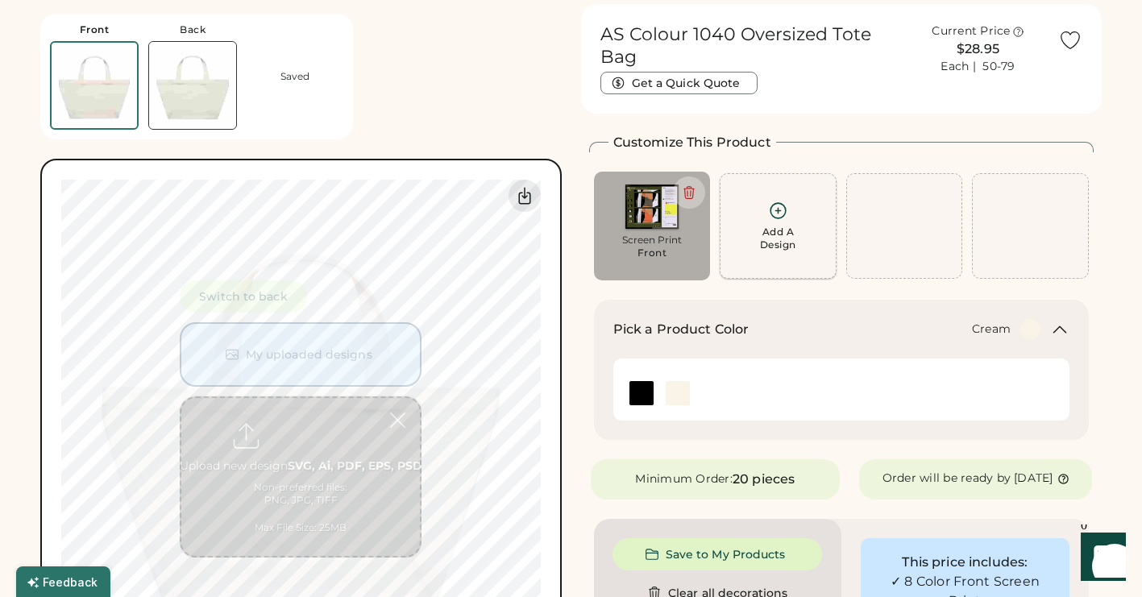
scroll to position [60, 0]
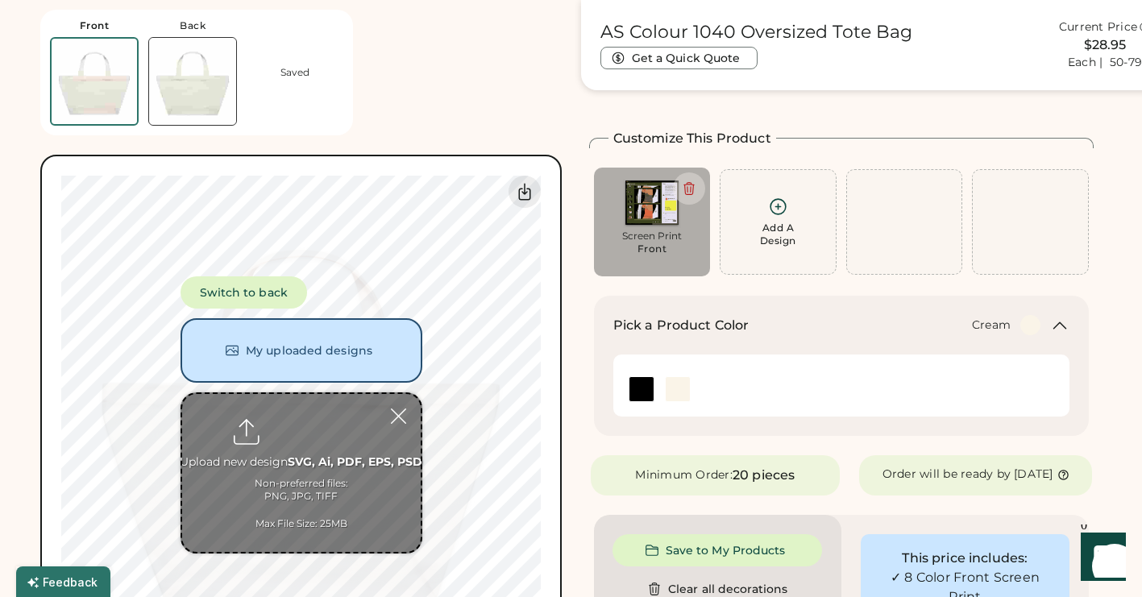
click at [958, 331] on div "Cream" at bounding box center [905, 325] width 272 height 20
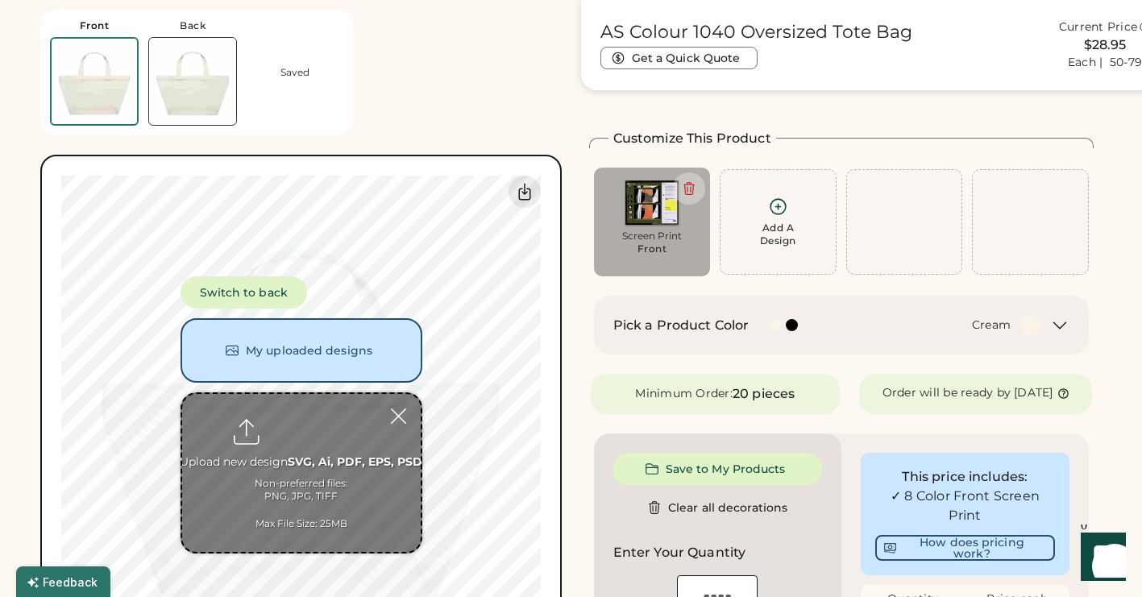
click at [890, 330] on div "Cream" at bounding box center [931, 325] width 219 height 20
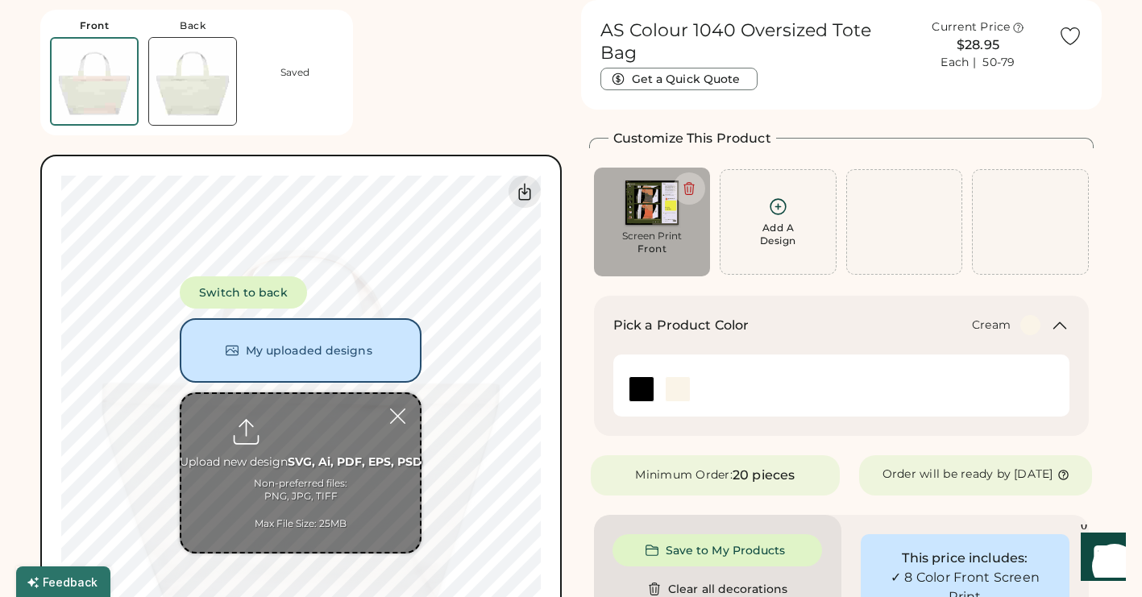
scroll to position [0, 0]
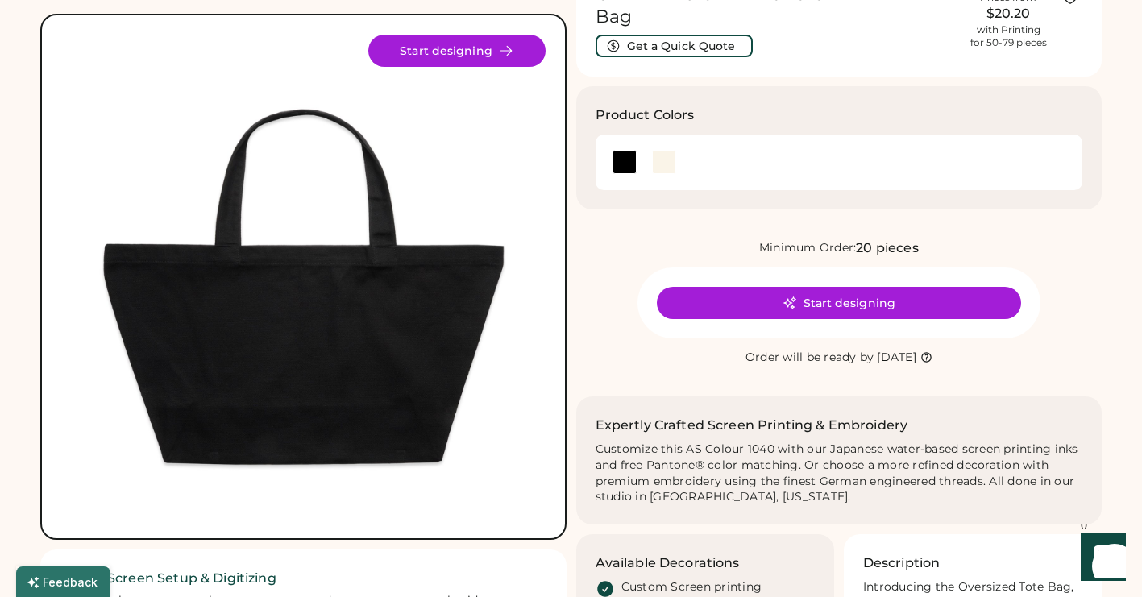
click at [597, 77] on div "Custom AS Colour 1040 Oversized Tote Bag Get a Quick Quote Prices from $20.20 w…" at bounding box center [839, 379] width 526 height 831
